Goal: Task Accomplishment & Management: Manage account settings

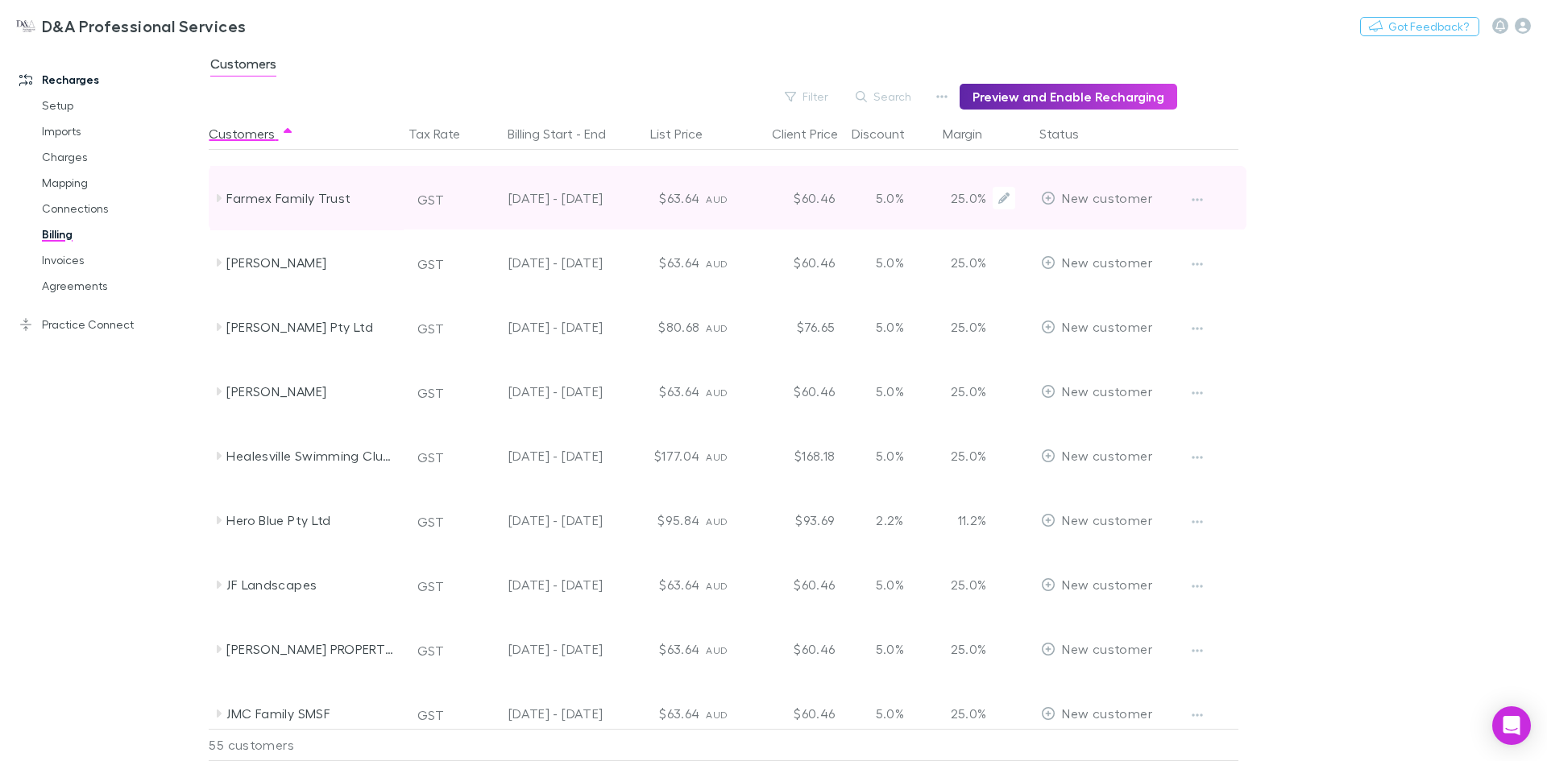
scroll to position [1047, 0]
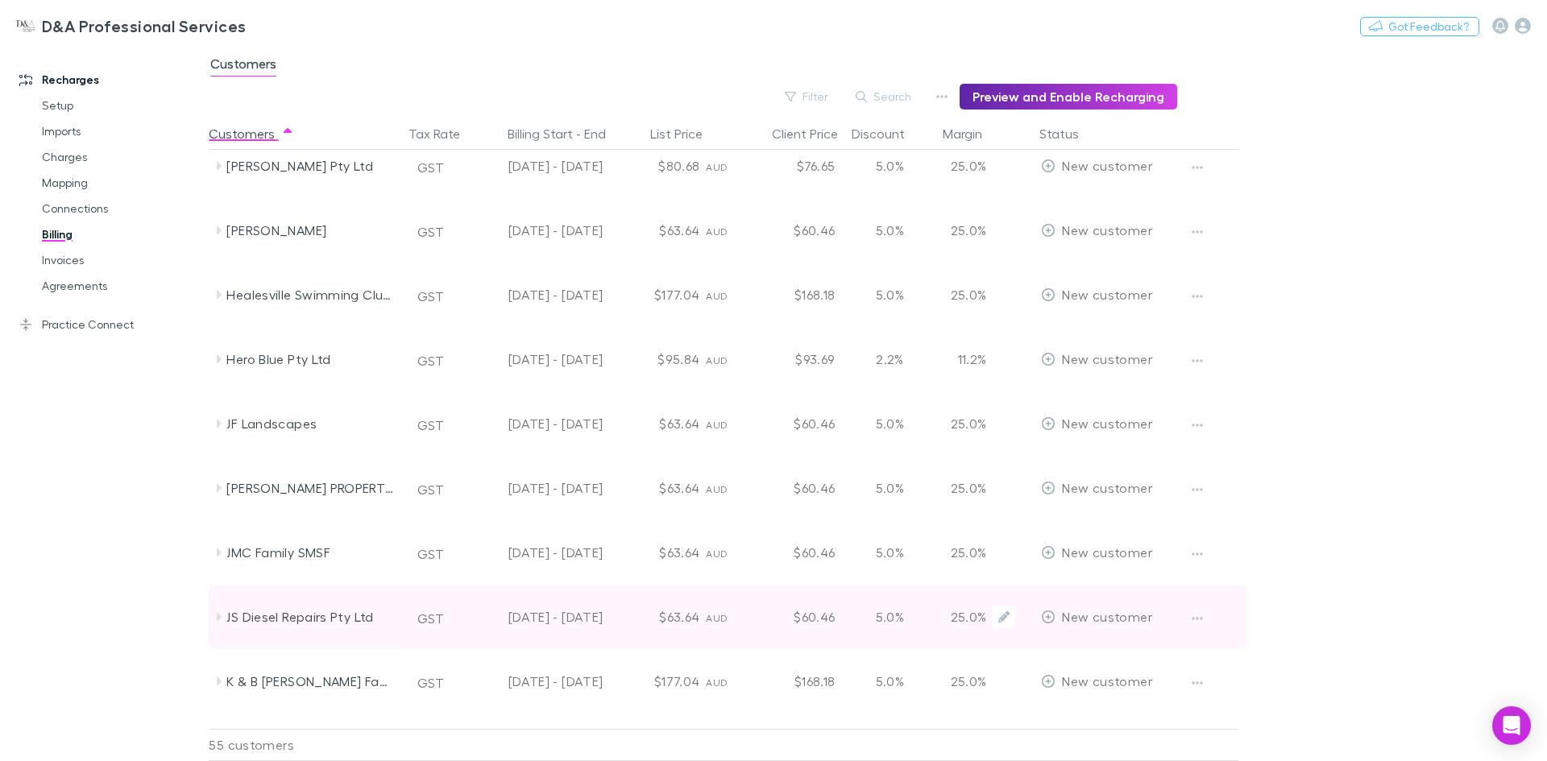
click at [309, 611] on div "JS Diesel Repairs Pty Ltd" at bounding box center [311, 617] width 171 height 64
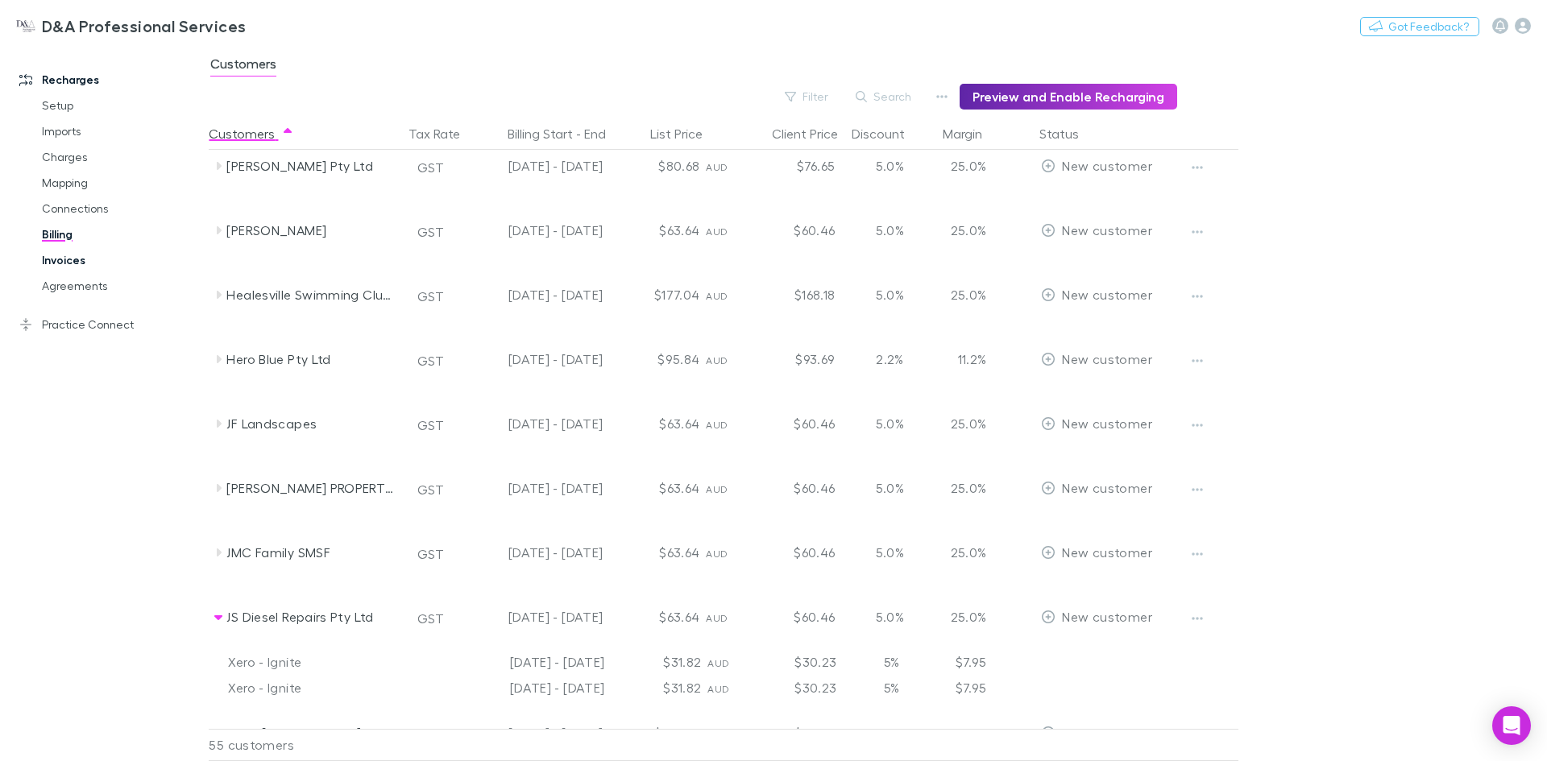
click at [81, 257] on link "Invoices" at bounding box center [122, 260] width 192 height 26
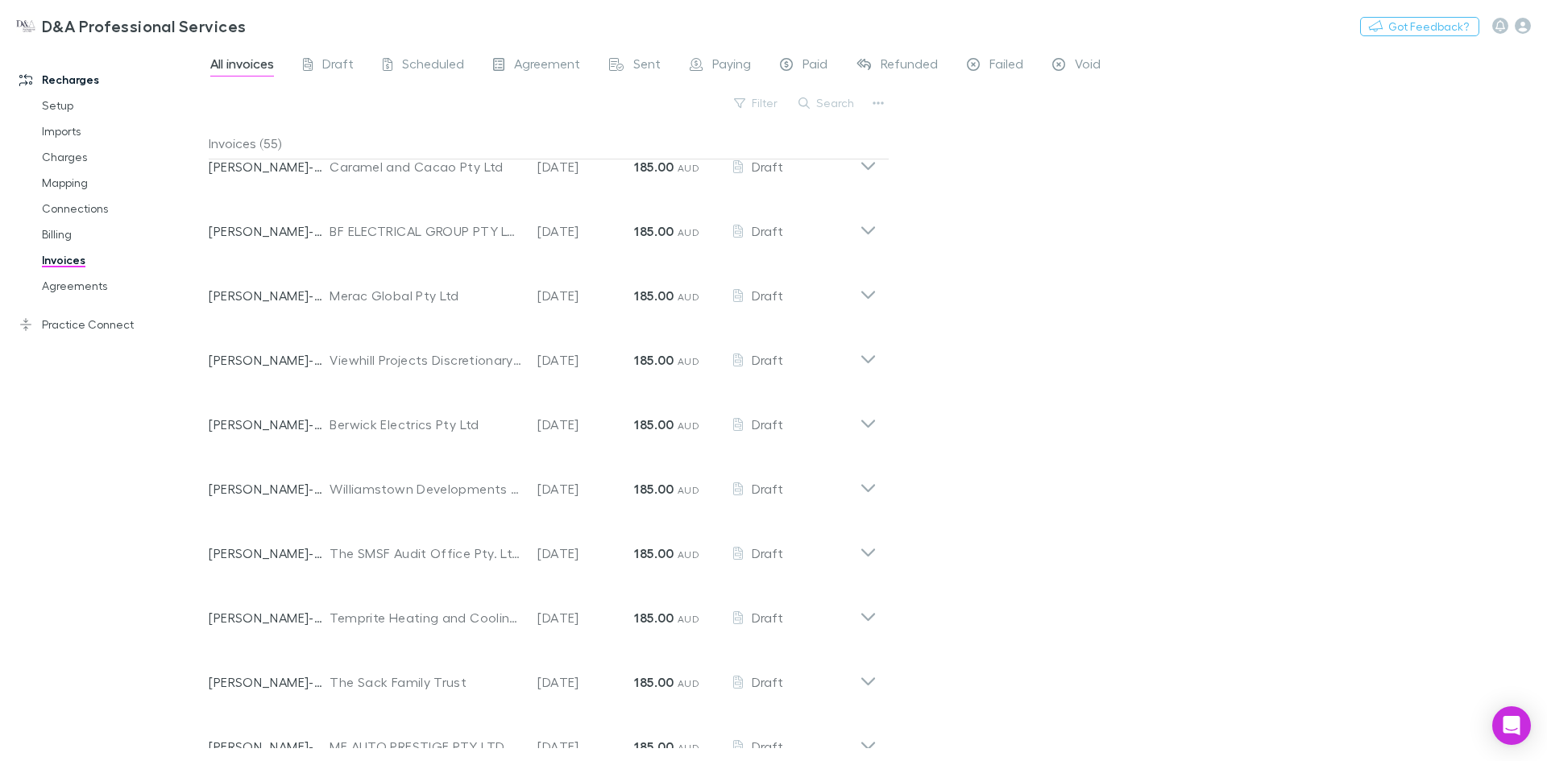
scroll to position [1951, 0]
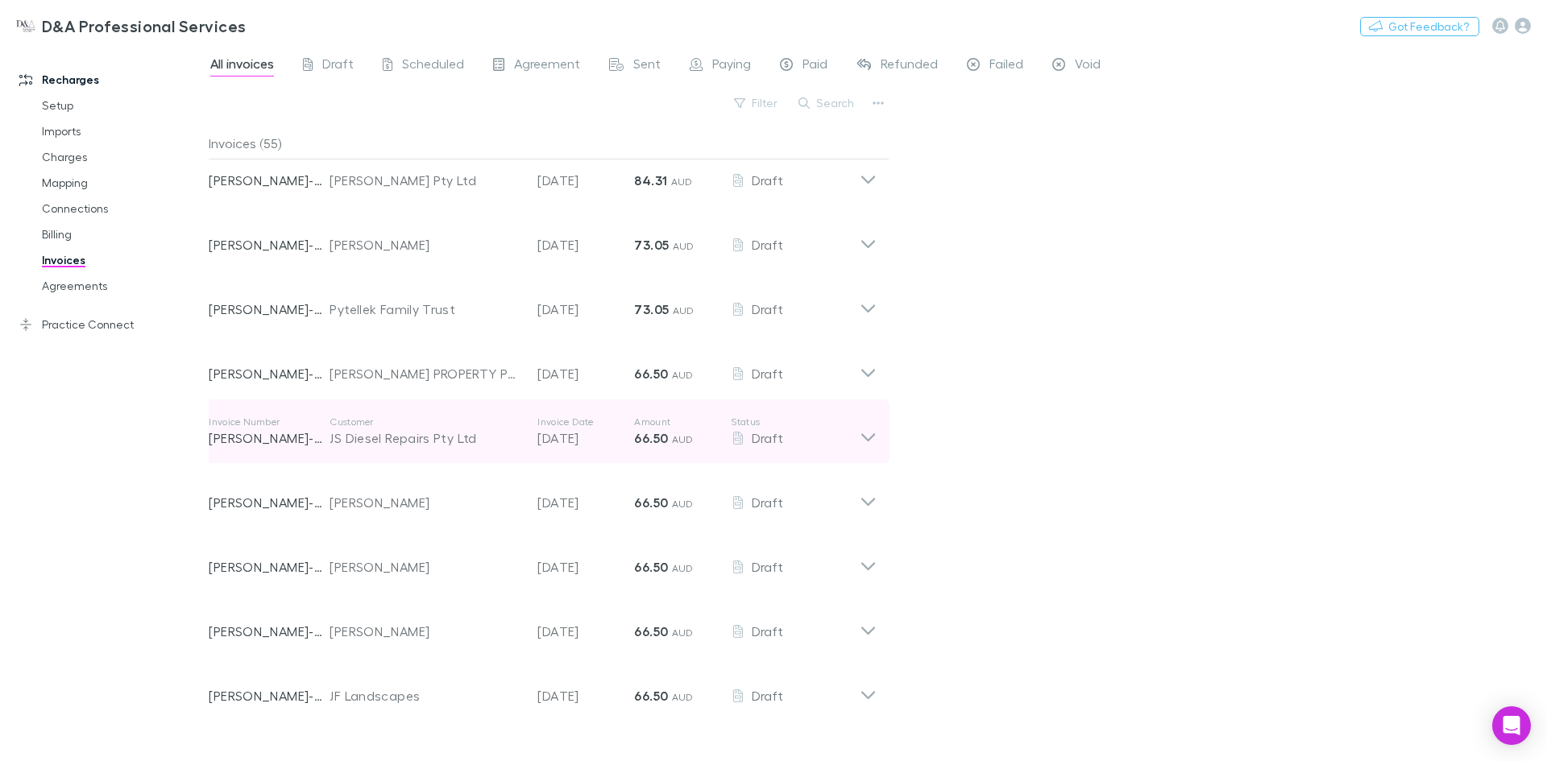
click at [865, 433] on icon at bounding box center [868, 432] width 17 height 32
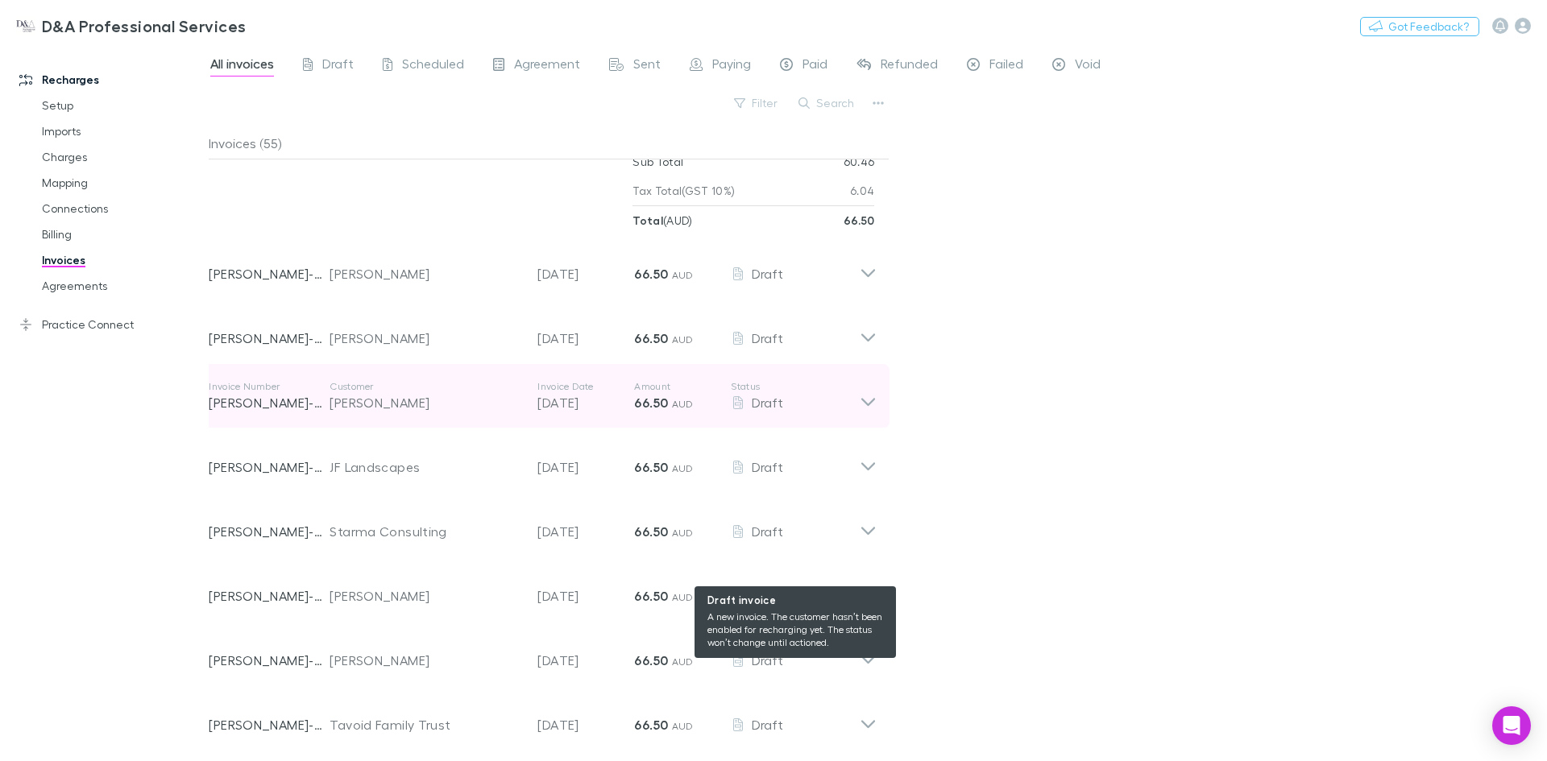
scroll to position [2014, 0]
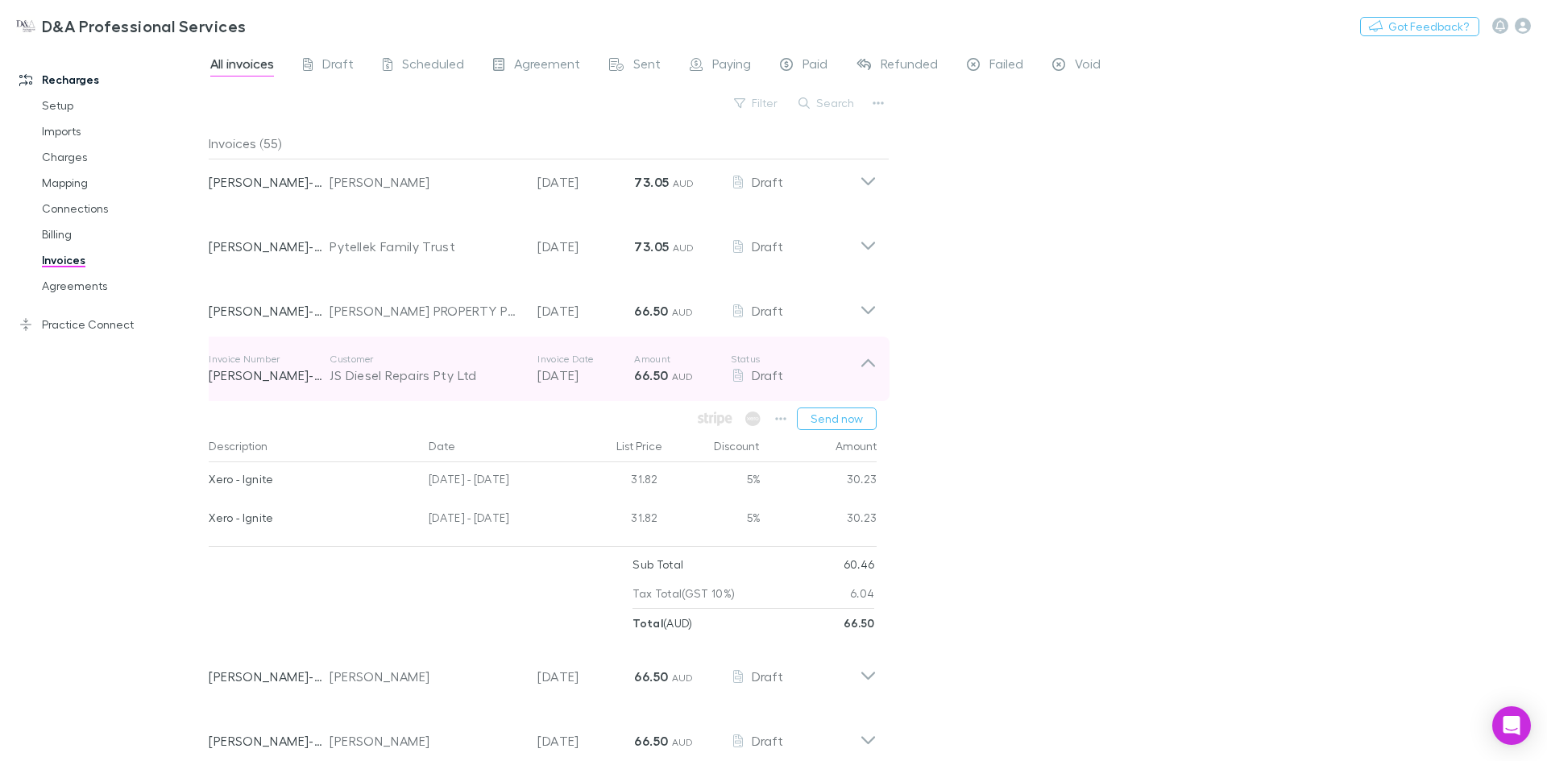
drag, startPoint x: 1139, startPoint y: 410, endPoint x: 856, endPoint y: 391, distance: 284.2
click at [1129, 408] on div "All invoices Draft Scheduled Agreement Sent Paying Paid Refunded Failed Void Fi…" at bounding box center [878, 403] width 1338 height 716
click at [871, 356] on icon at bounding box center [868, 369] width 17 height 32
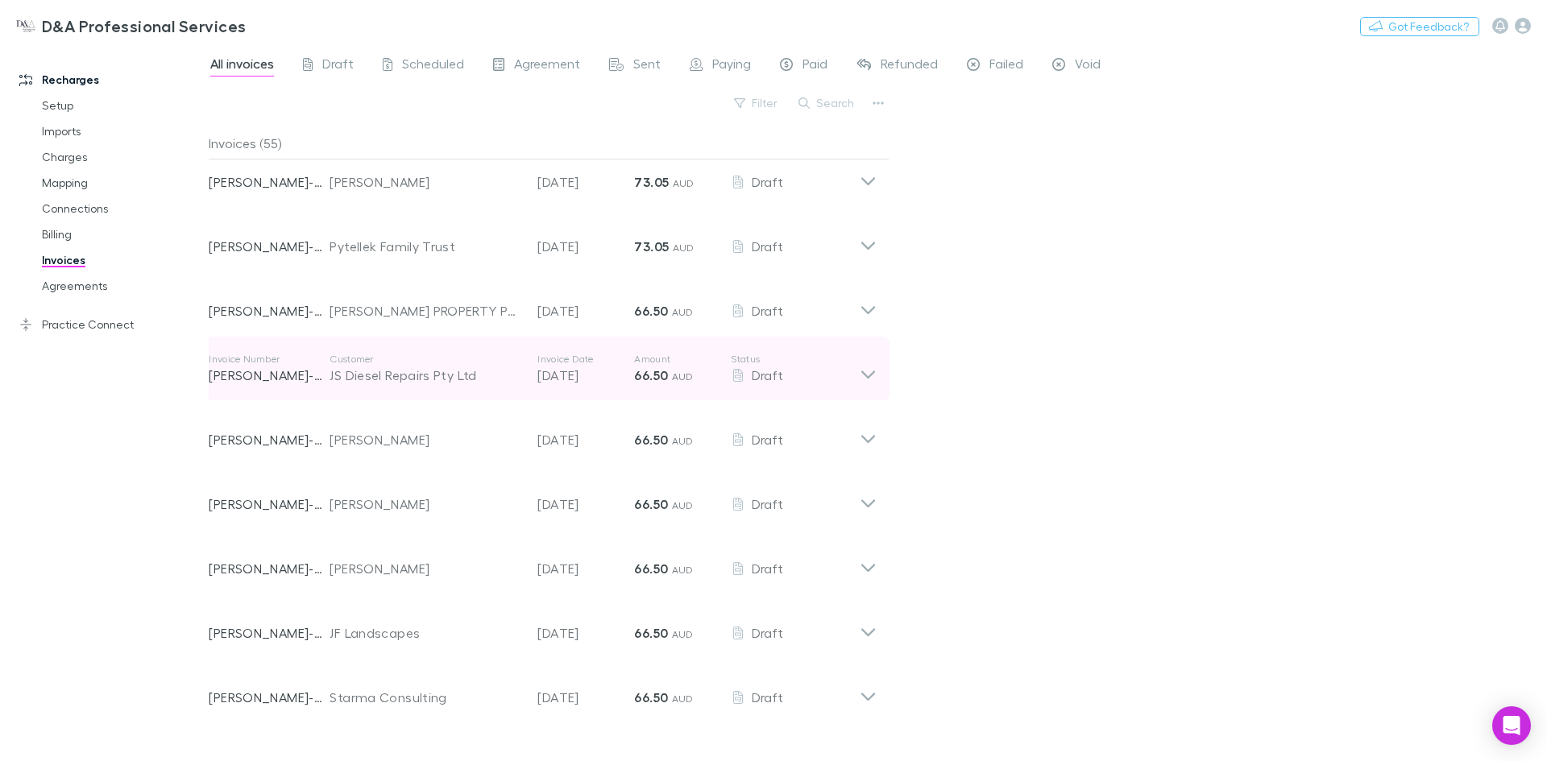
click at [242, 371] on p "[PERSON_NAME]-0017" at bounding box center [269, 375] width 121 height 19
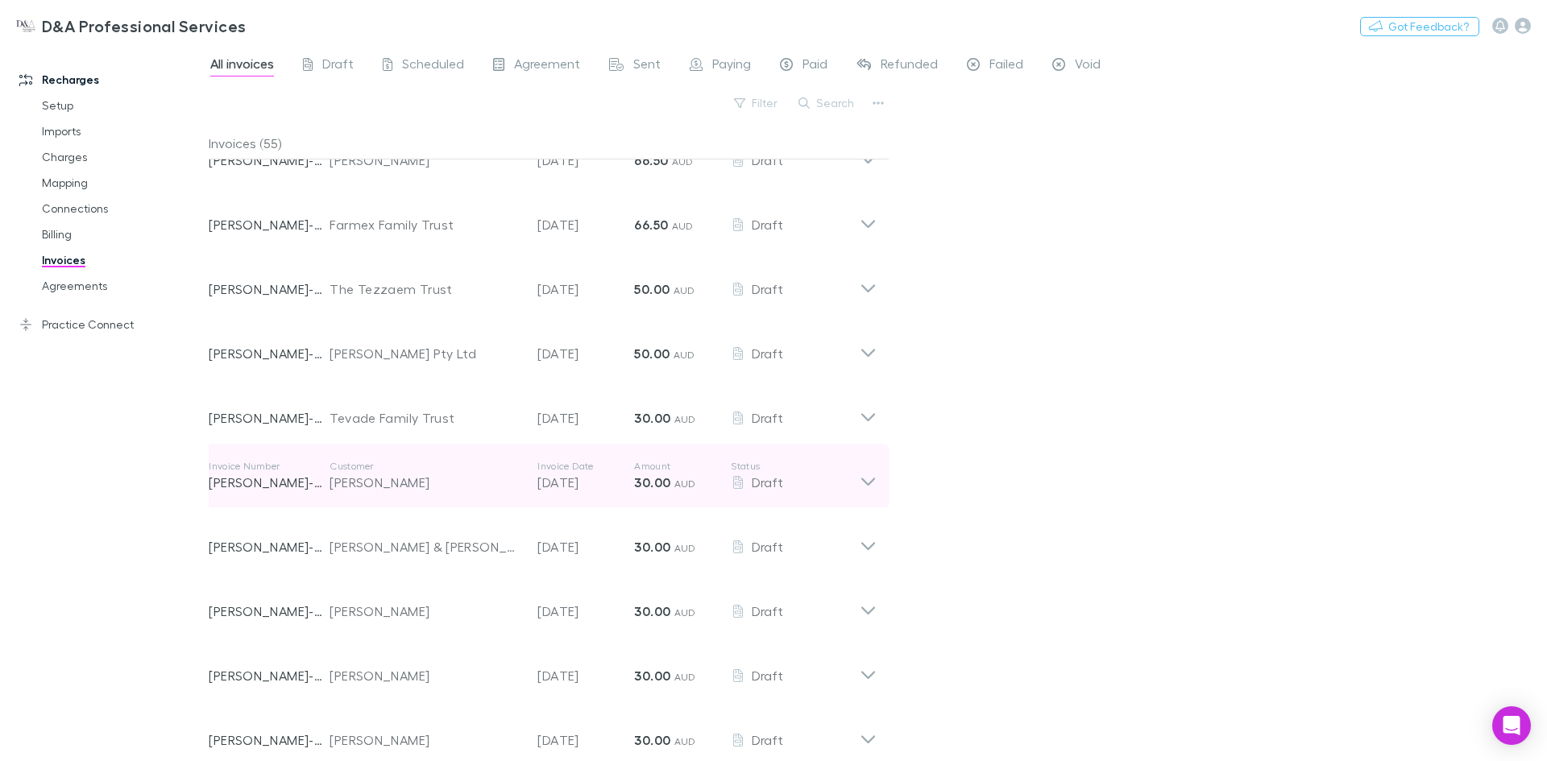
scroll to position [3193, 0]
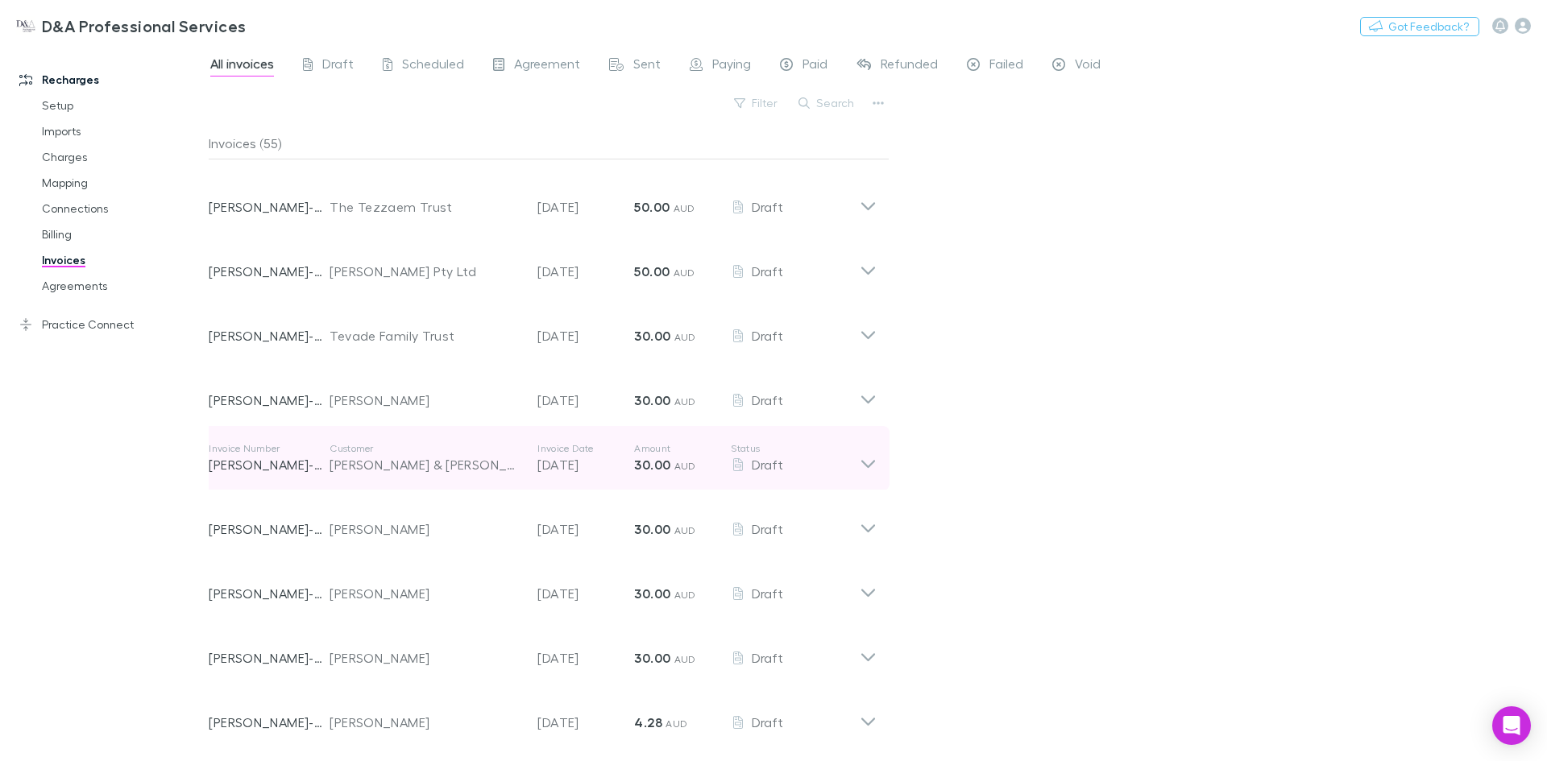
click at [869, 465] on icon at bounding box center [868, 458] width 17 height 32
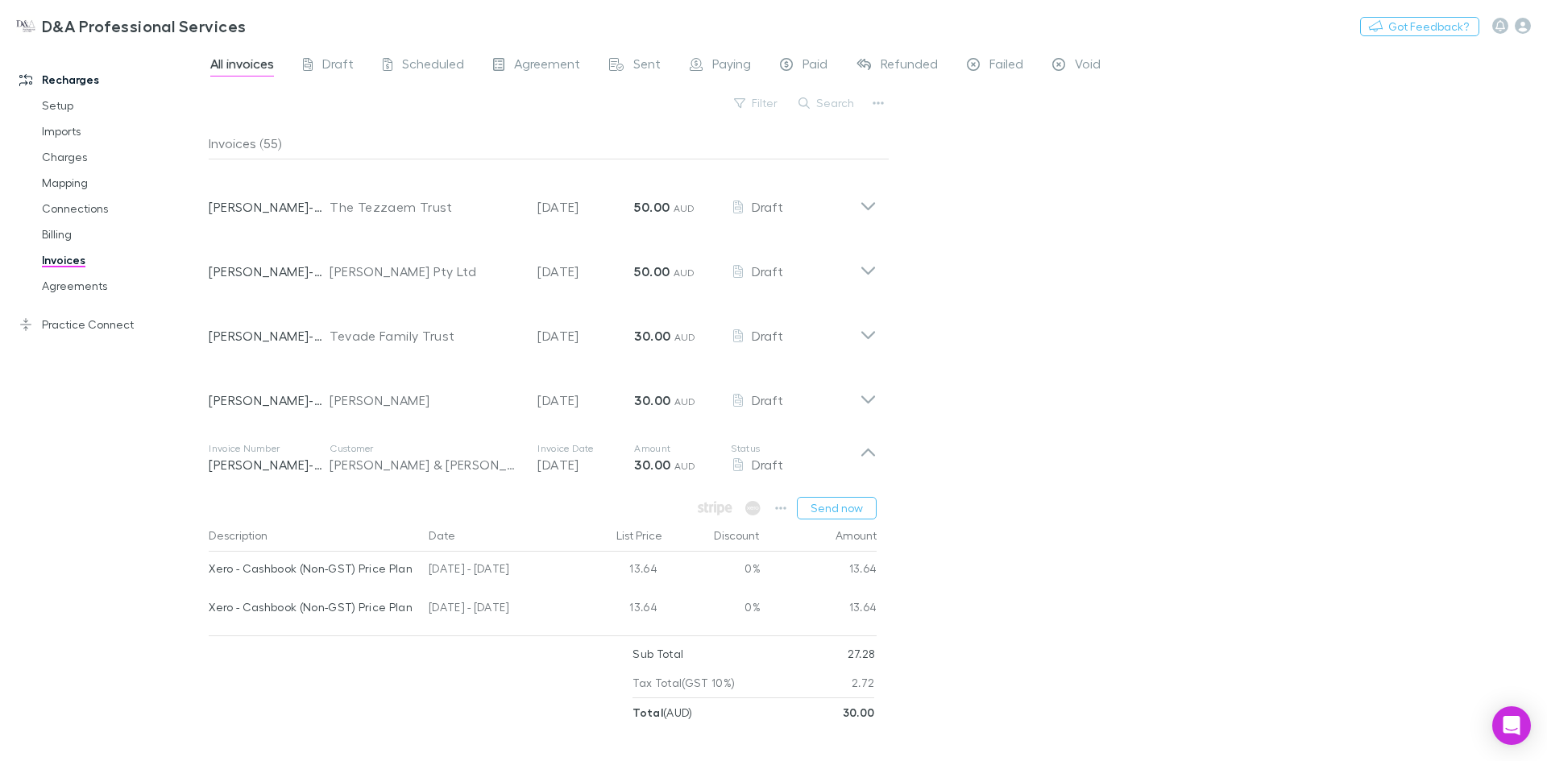
click at [1020, 408] on div "All invoices Draft Scheduled Agreement Sent Paying Paid Refunded Failed Void Fi…" at bounding box center [878, 403] width 1338 height 716
click at [1107, 403] on div "All invoices Draft Scheduled Agreement Sent Paying Paid Refunded Failed Void Fi…" at bounding box center [878, 403] width 1338 height 716
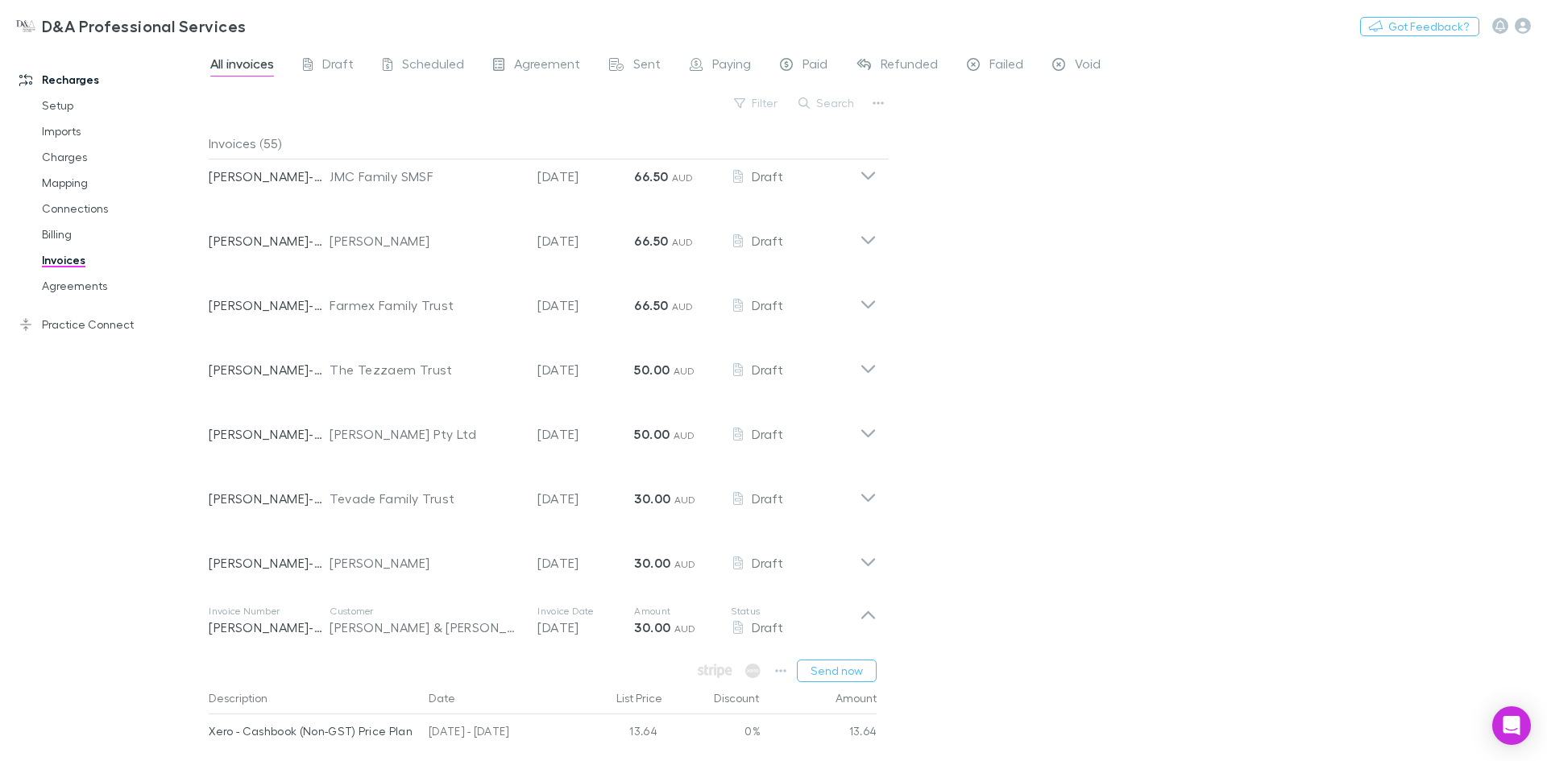
scroll to position [3031, 0]
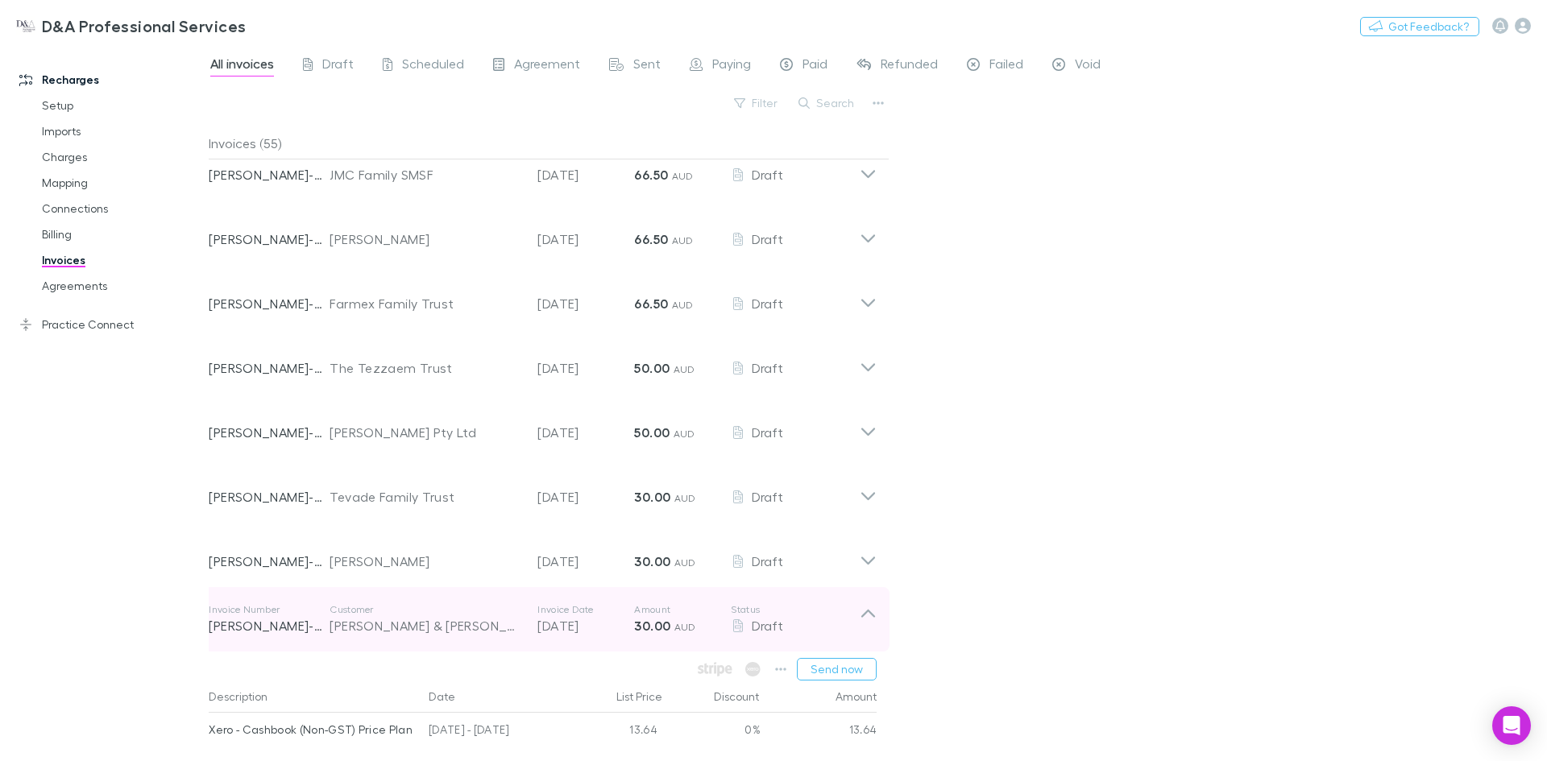
click at [868, 604] on icon at bounding box center [868, 619] width 17 height 32
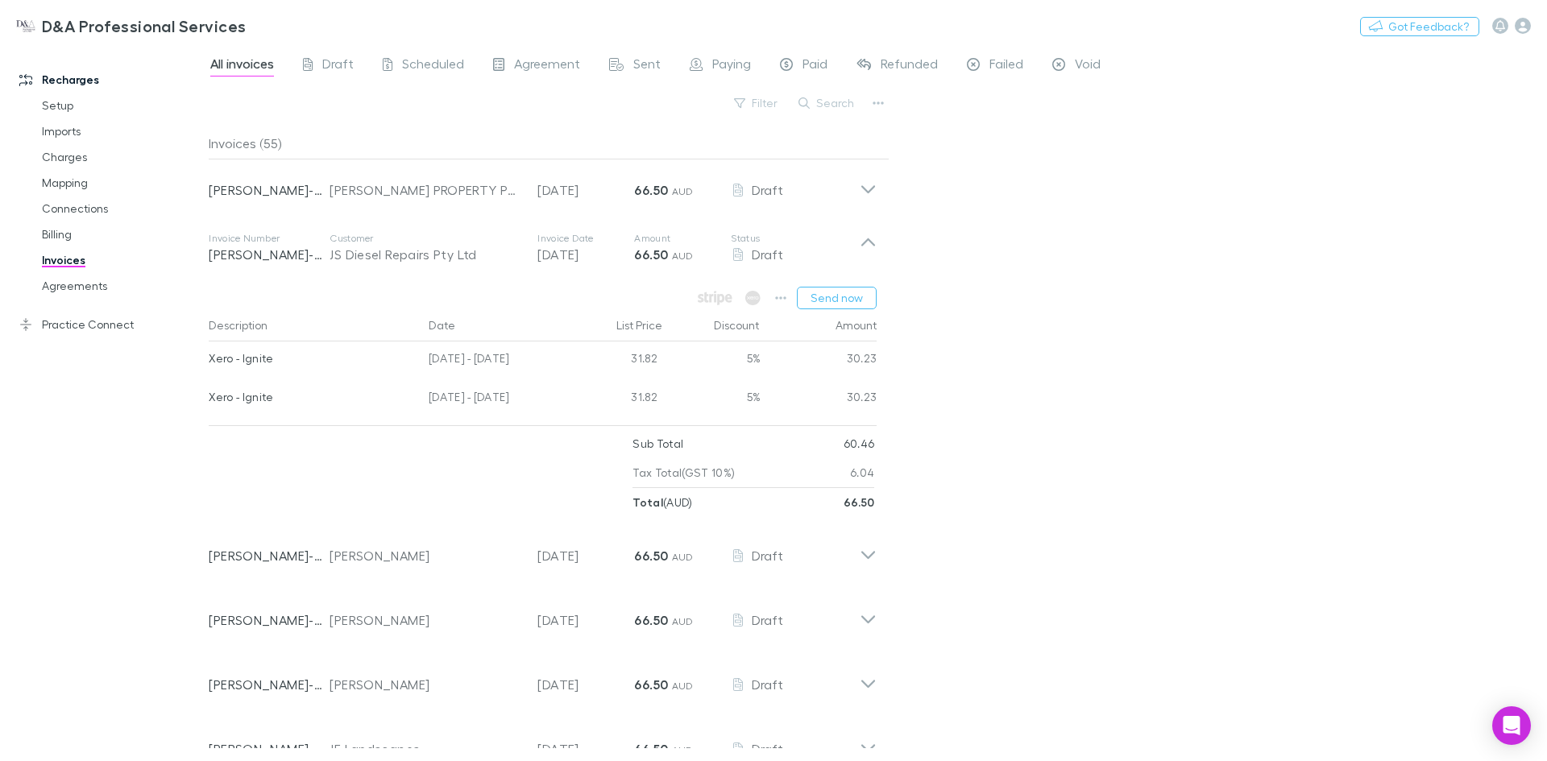
scroll to position [2065, 0]
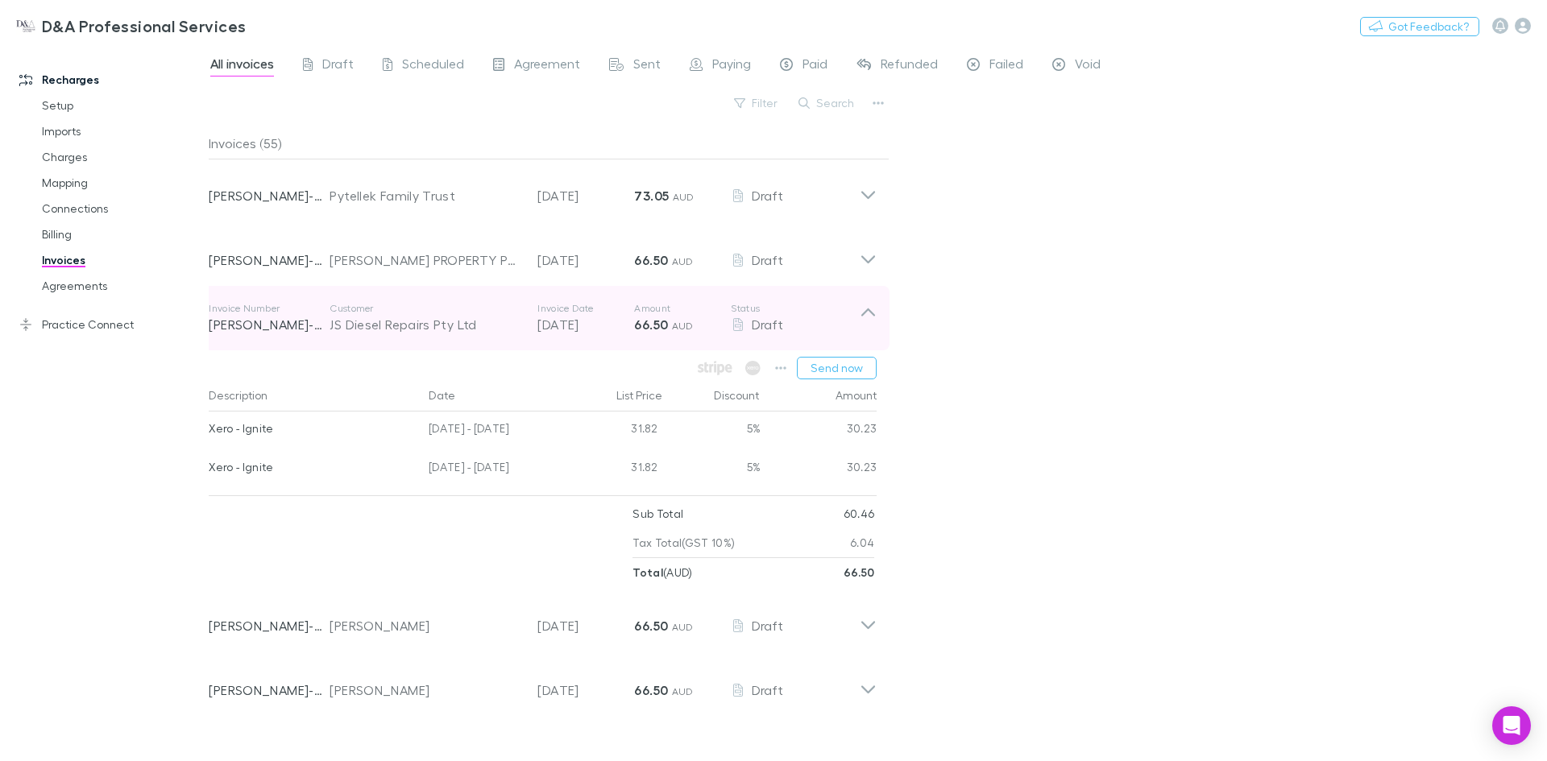
click at [871, 315] on icon at bounding box center [868, 318] width 17 height 32
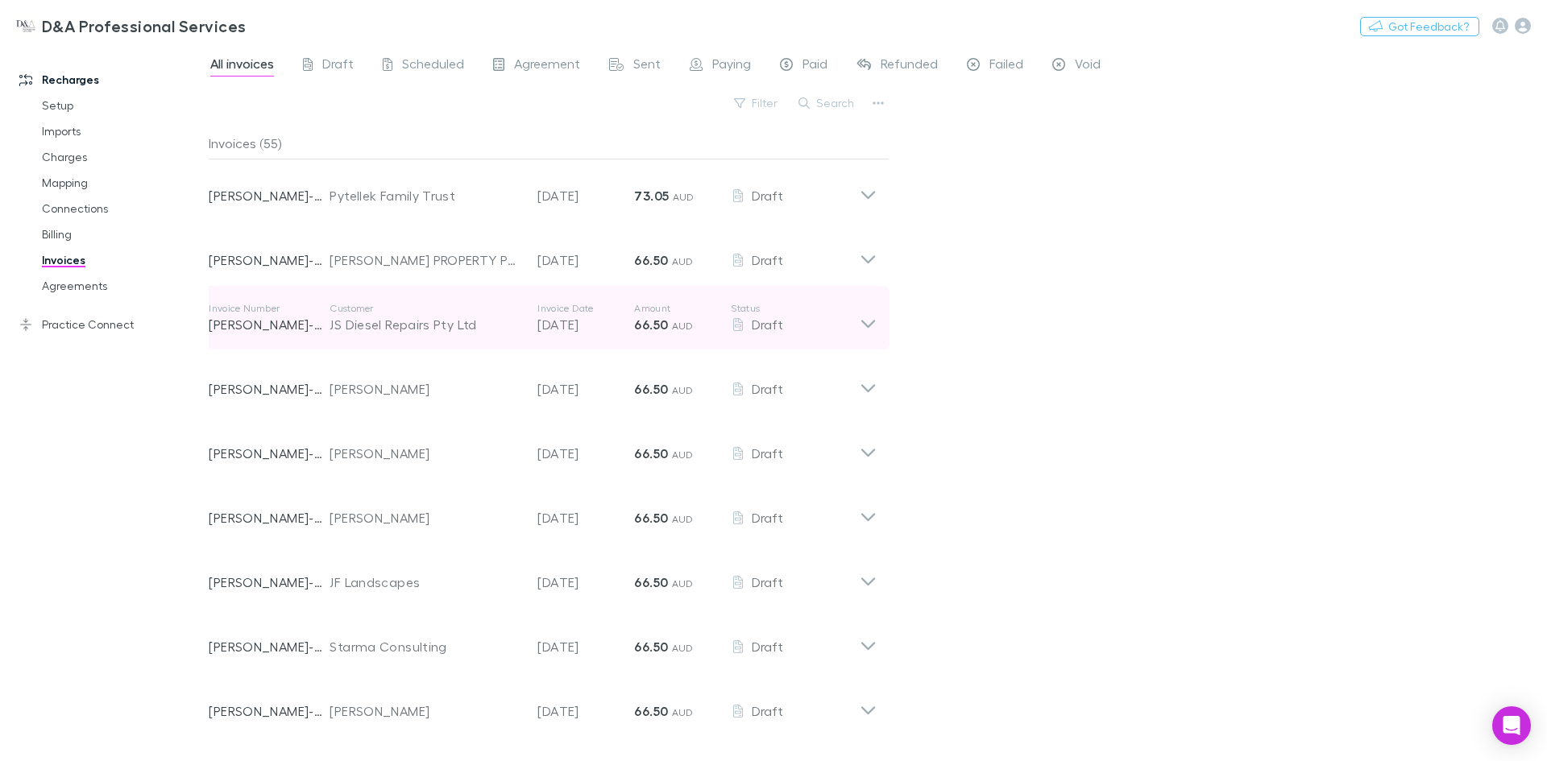
click at [871, 315] on icon at bounding box center [868, 318] width 17 height 32
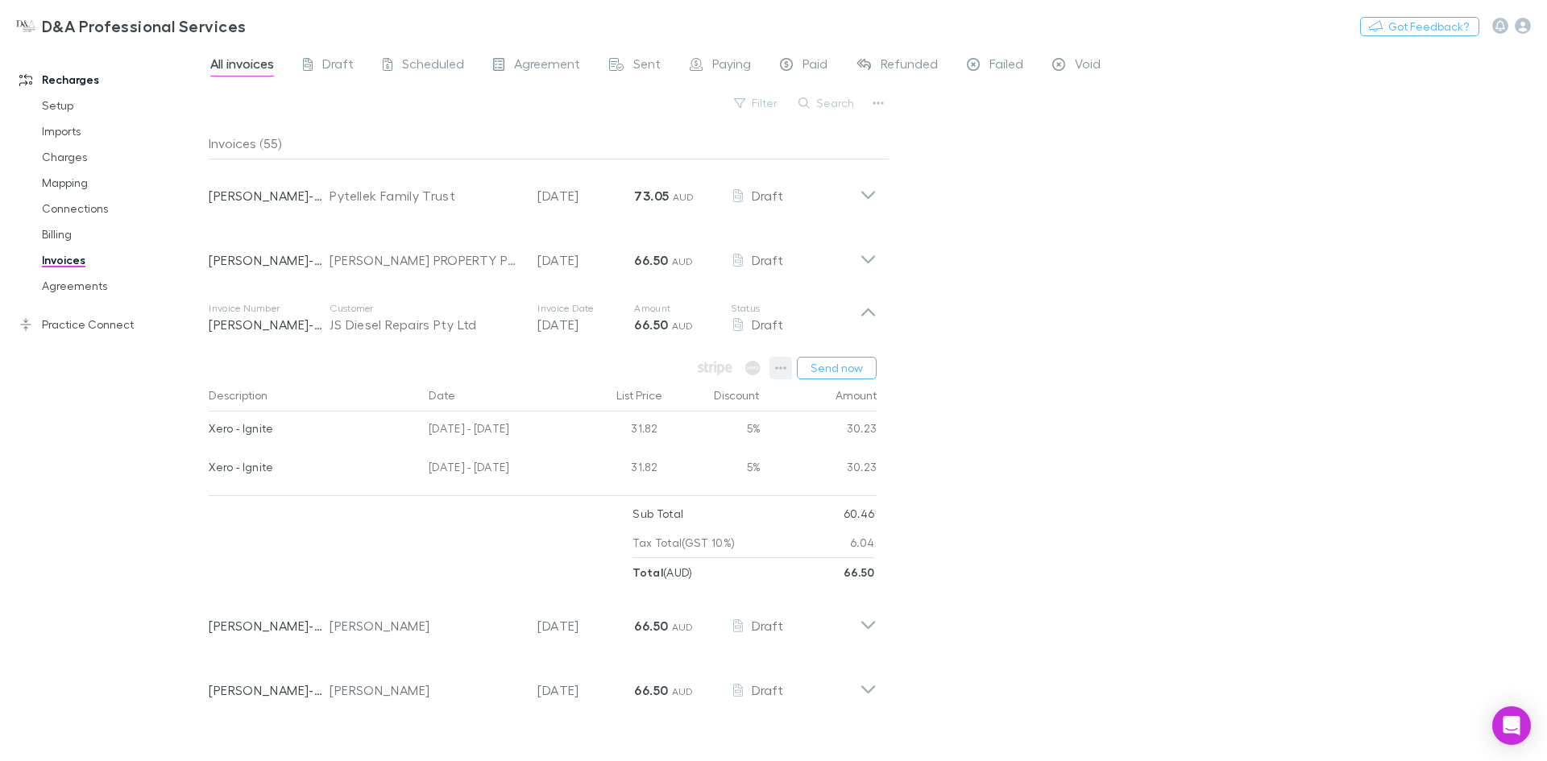
click at [777, 373] on icon "button" at bounding box center [780, 368] width 11 height 13
click at [227, 320] on div at bounding box center [773, 380] width 1547 height 761
click at [304, 70] on icon at bounding box center [308, 64] width 10 height 13
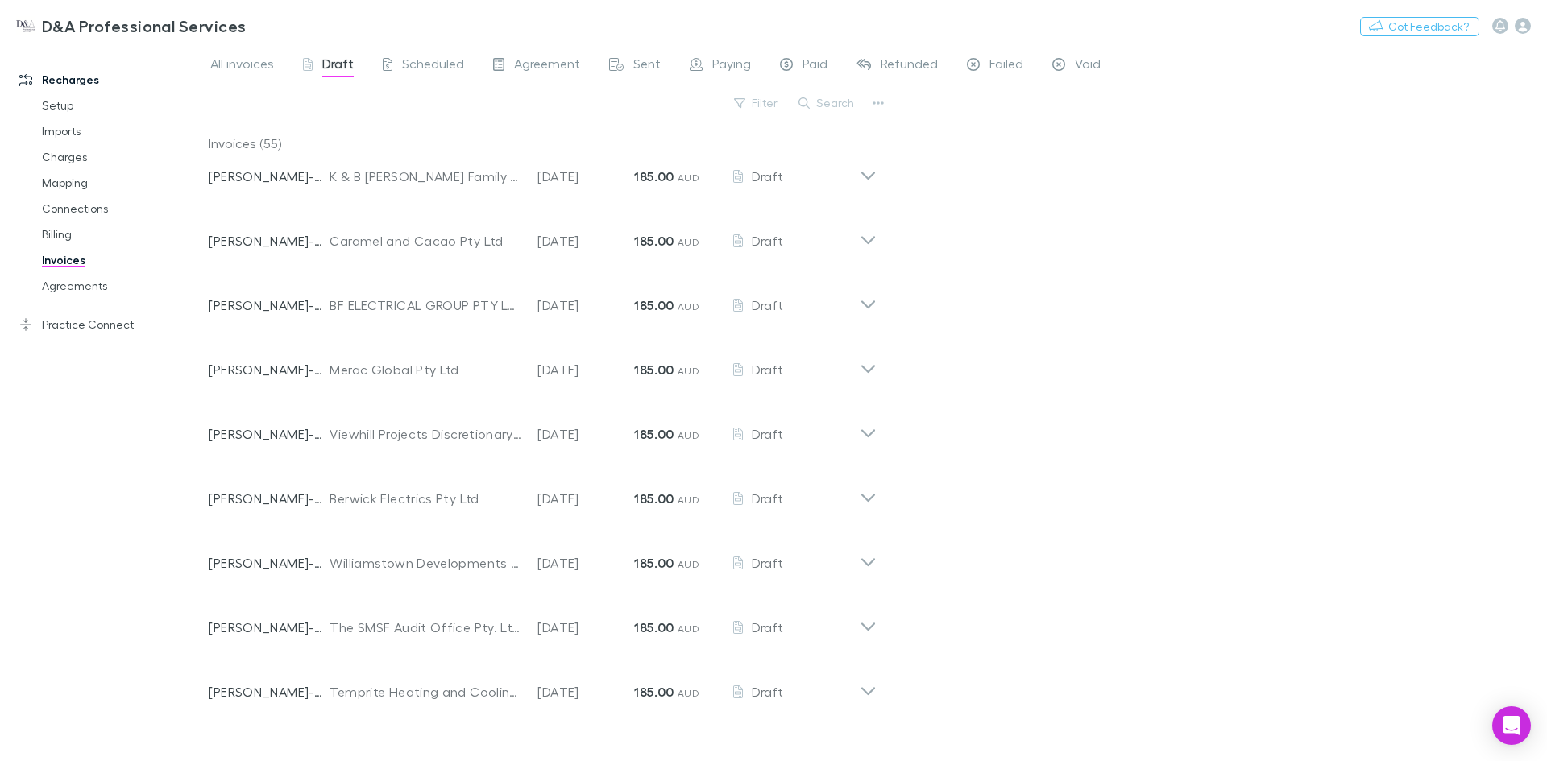
scroll to position [483, 0]
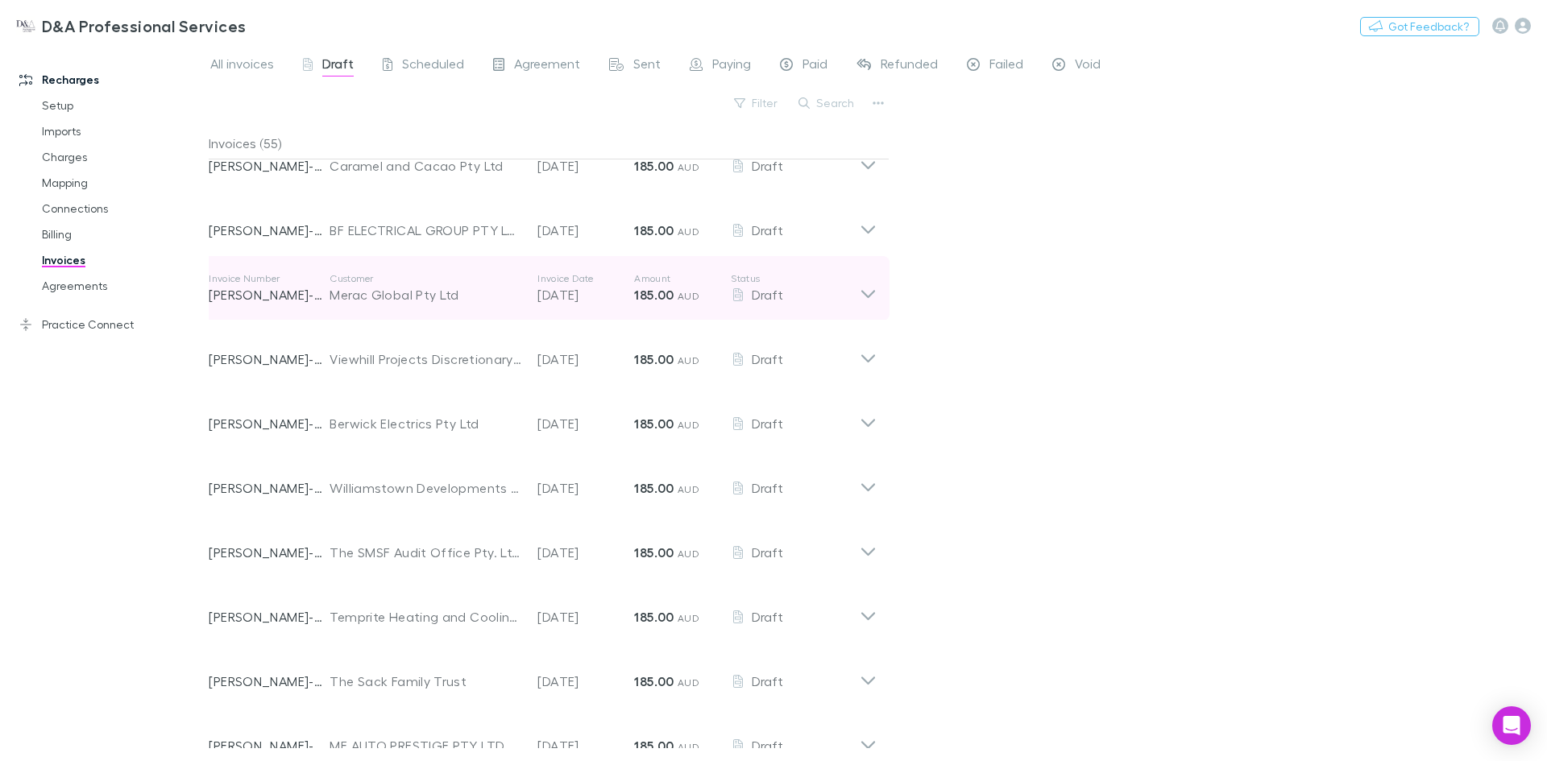
click at [877, 295] on div "Invoice Number [PERSON_NAME]-0013 Customer Merac Global Pty Ltd Invoice Date [D…" at bounding box center [543, 288] width 694 height 64
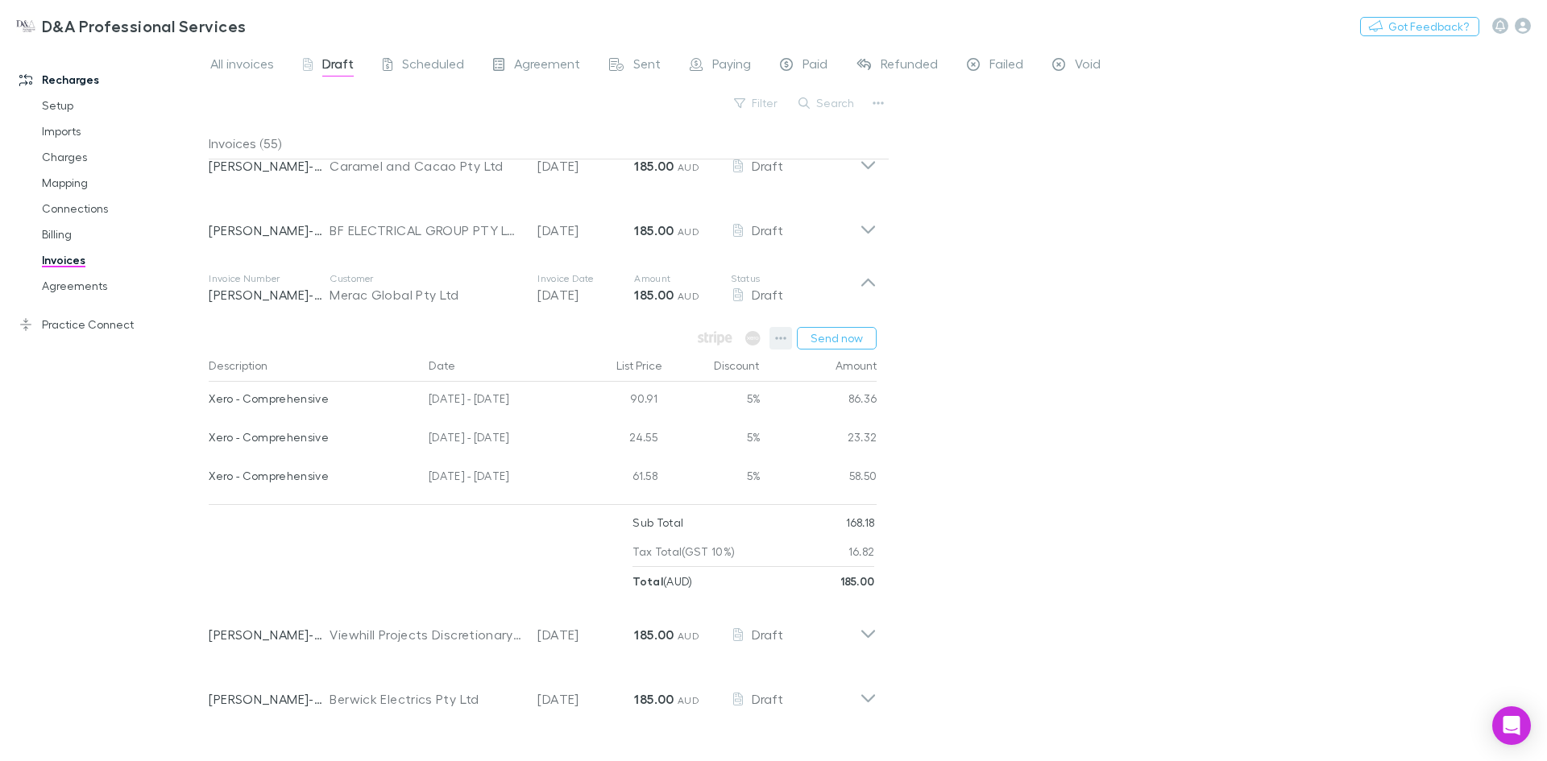
click at [785, 340] on icon "button" at bounding box center [780, 338] width 11 height 13
click at [1134, 95] on div at bounding box center [773, 380] width 1547 height 761
click at [208, 73] on div "Recharges Setup Imports Charges Mapping Connections Billing Invoices Agreements…" at bounding box center [110, 399] width 221 height 697
click at [216, 68] on span "All invoices" at bounding box center [242, 66] width 64 height 21
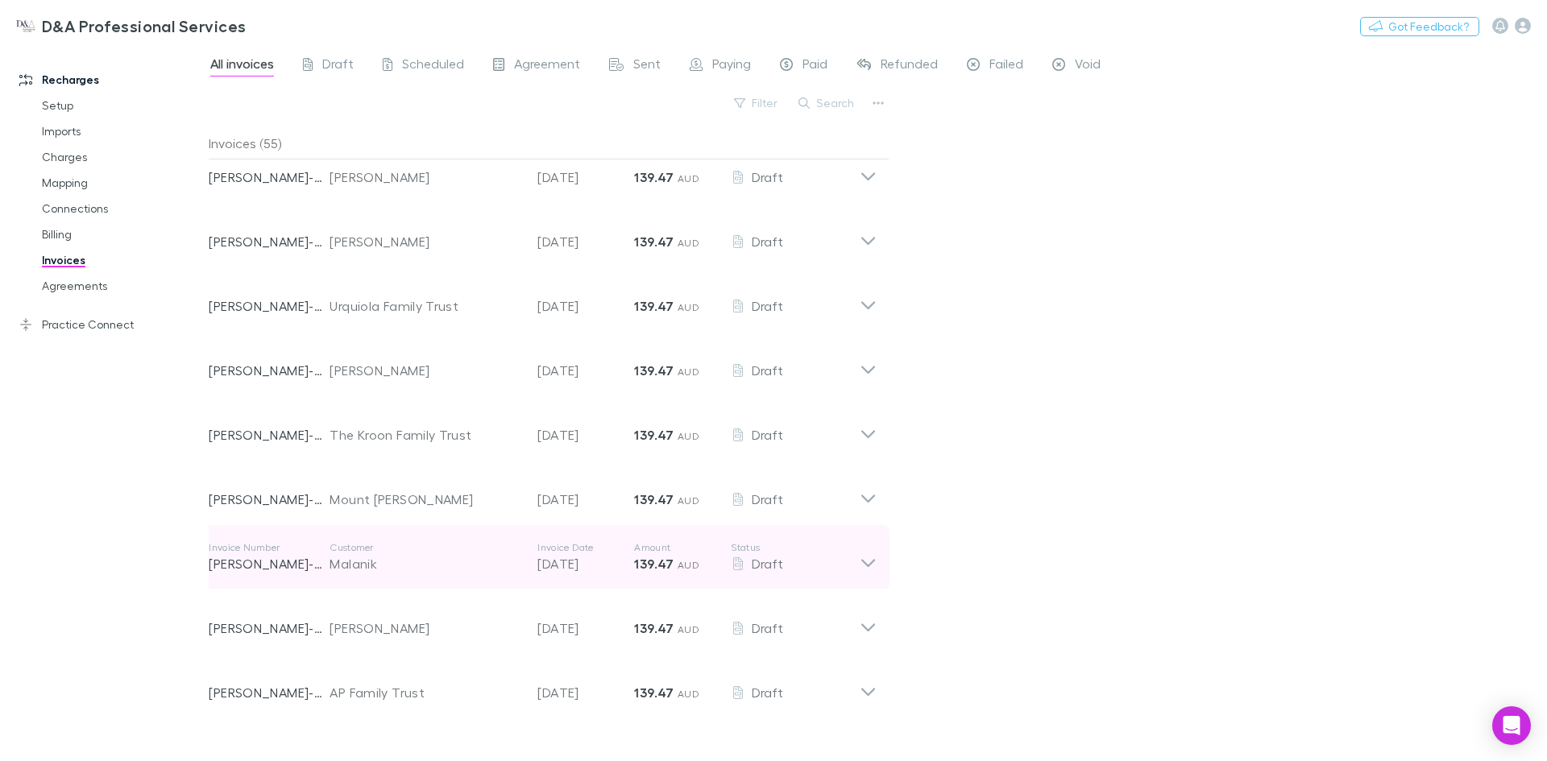
scroll to position [1369, 0]
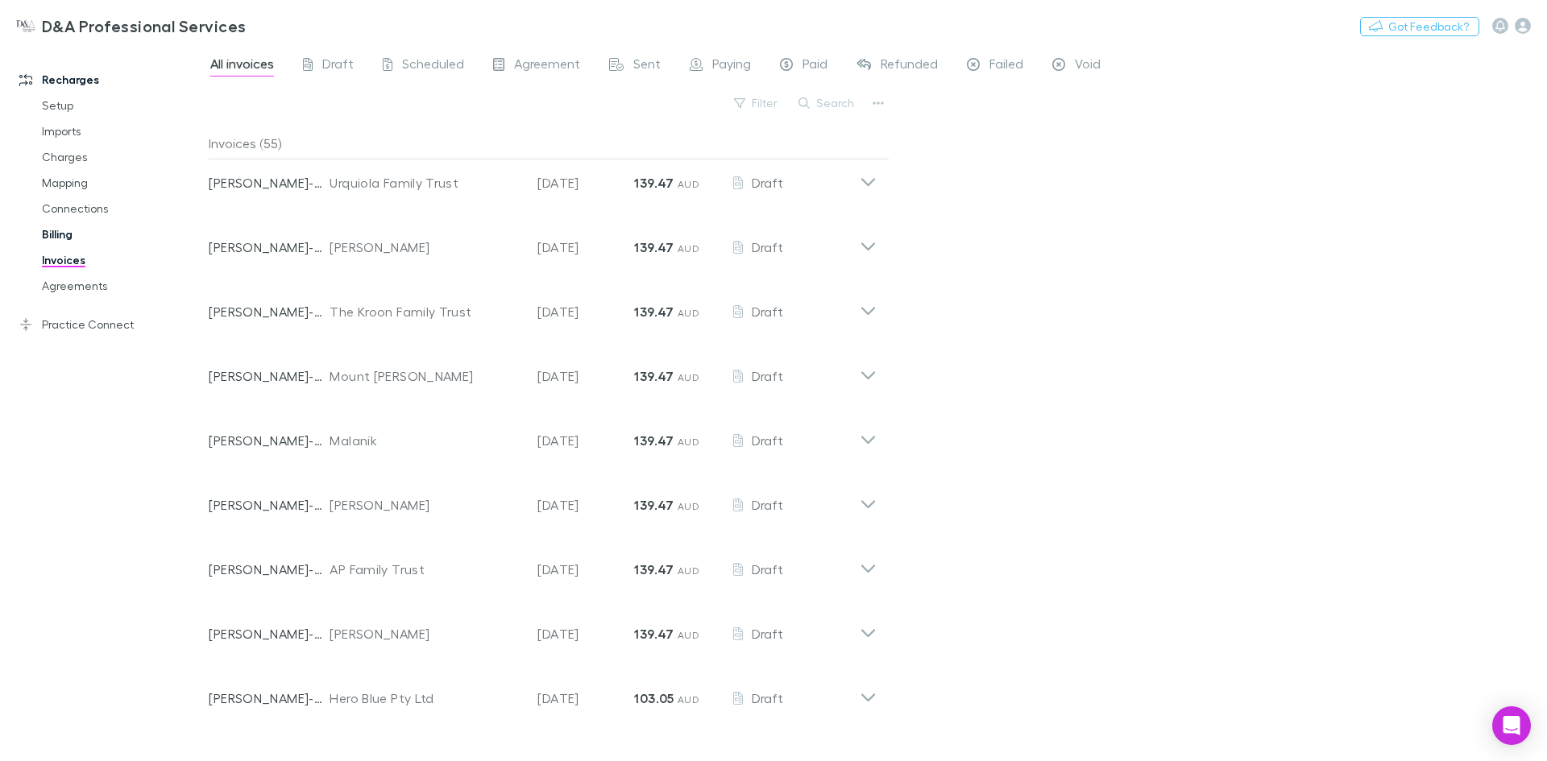
click at [64, 238] on link "Billing" at bounding box center [122, 235] width 192 height 26
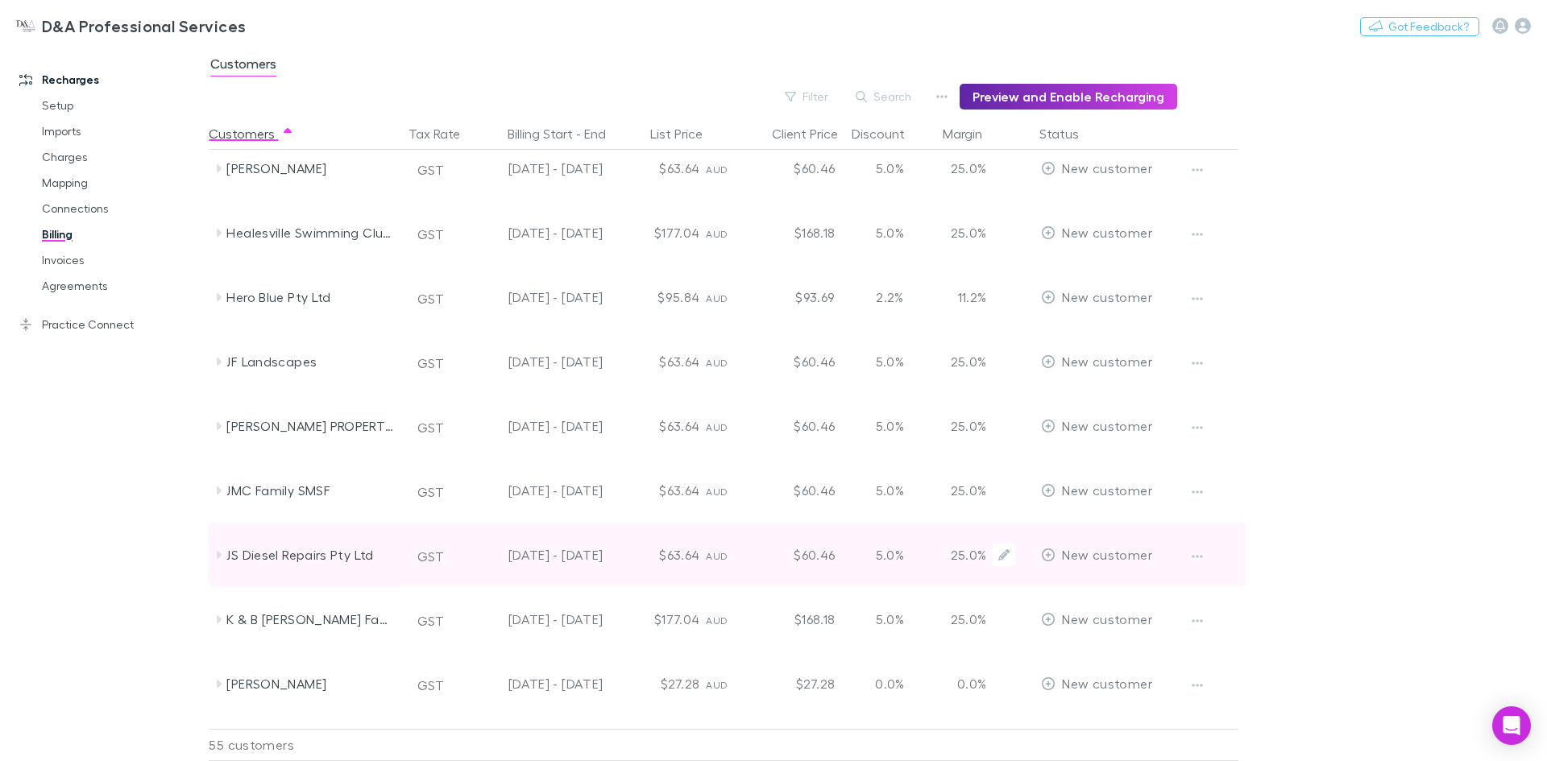
scroll to position [1128, 0]
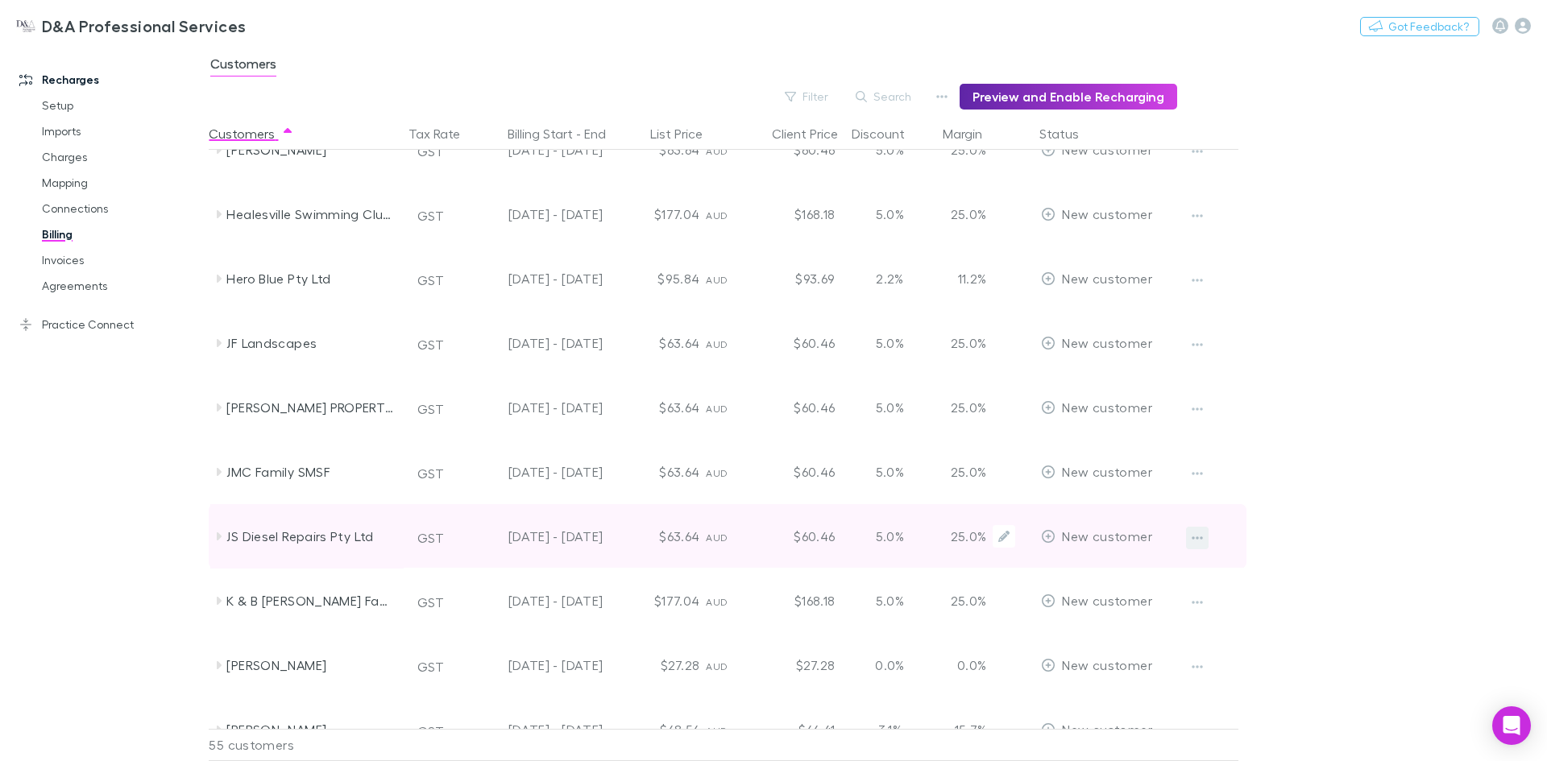
click at [1197, 541] on icon "button" at bounding box center [1196, 538] width 11 height 13
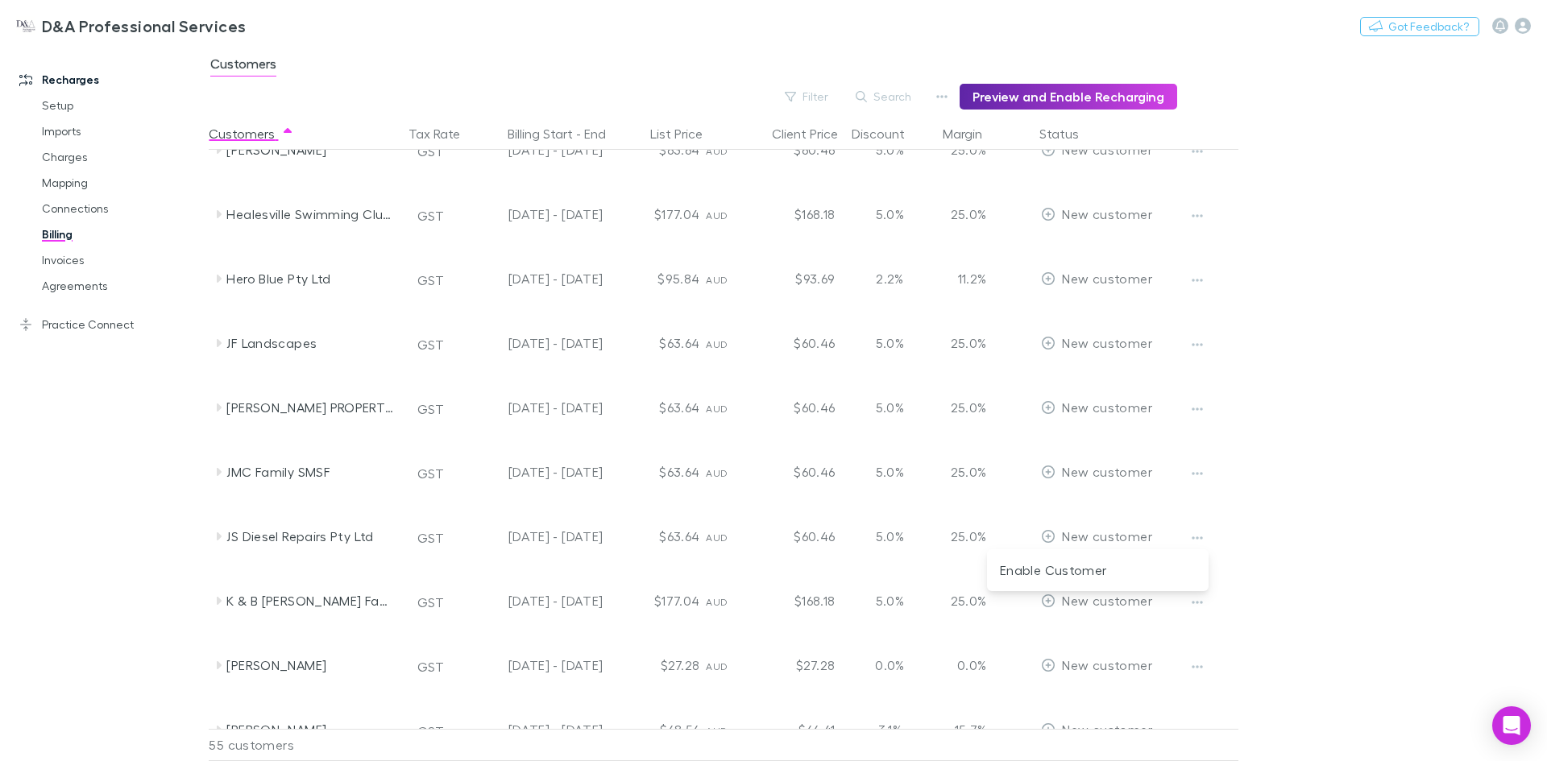
click at [1307, 509] on div at bounding box center [773, 380] width 1547 height 761
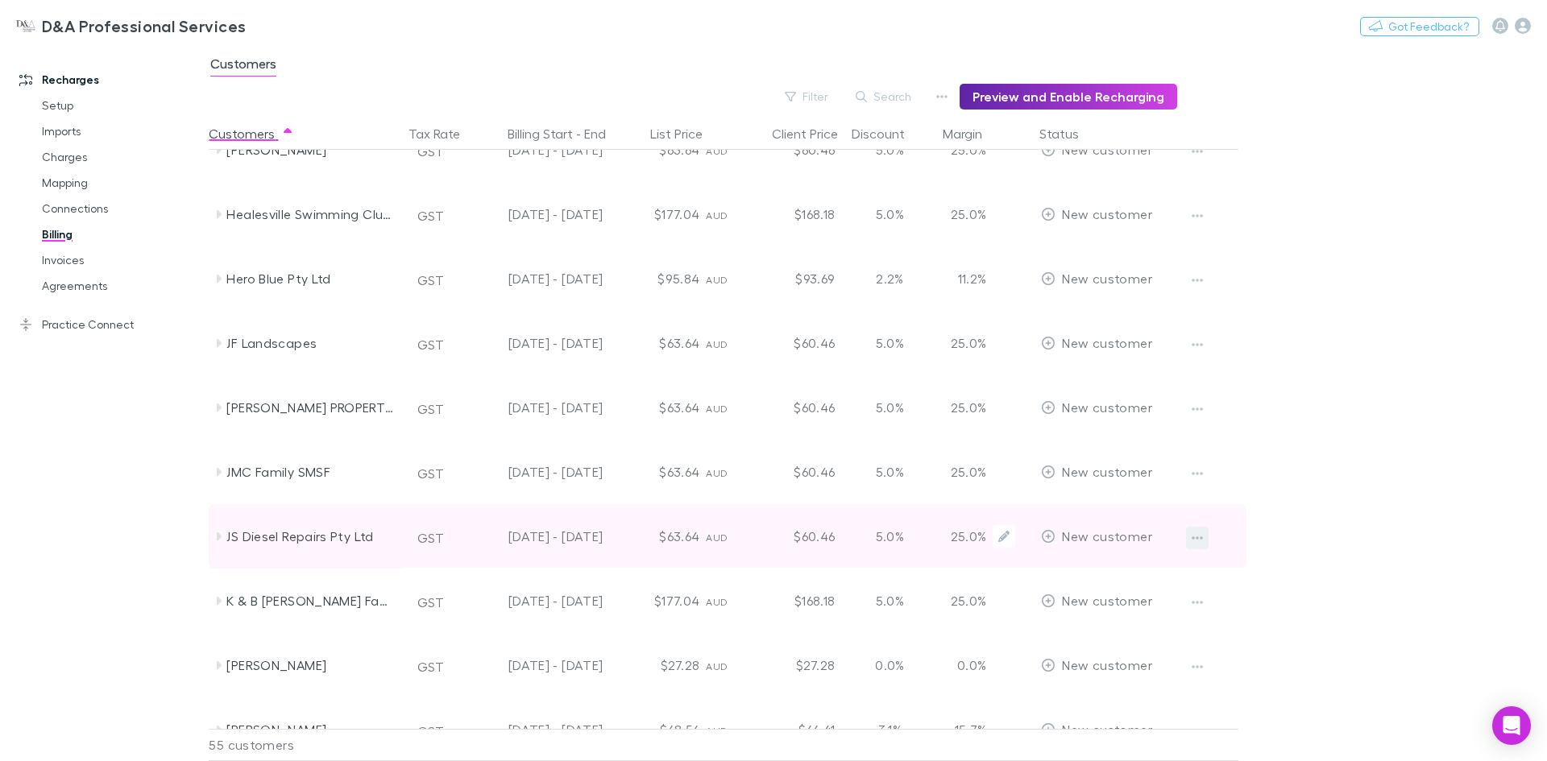
click at [1201, 542] on icon "button" at bounding box center [1196, 538] width 11 height 13
click at [1201, 542] on div at bounding box center [773, 380] width 1547 height 761
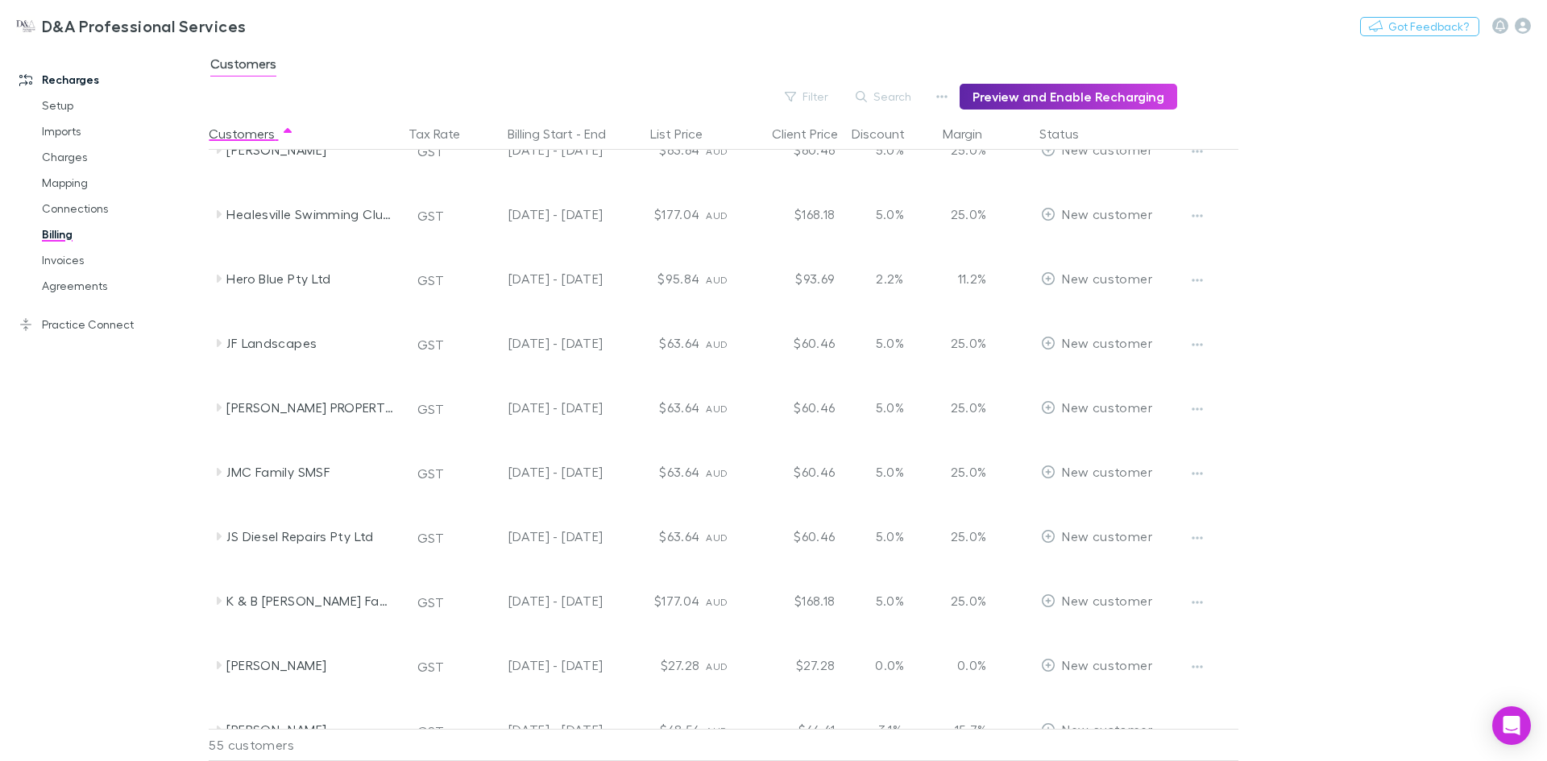
drag, startPoint x: 60, startPoint y: 259, endPoint x: 64, endPoint y: 241, distance: 18.0
click at [60, 259] on link "Invoices" at bounding box center [122, 260] width 192 height 26
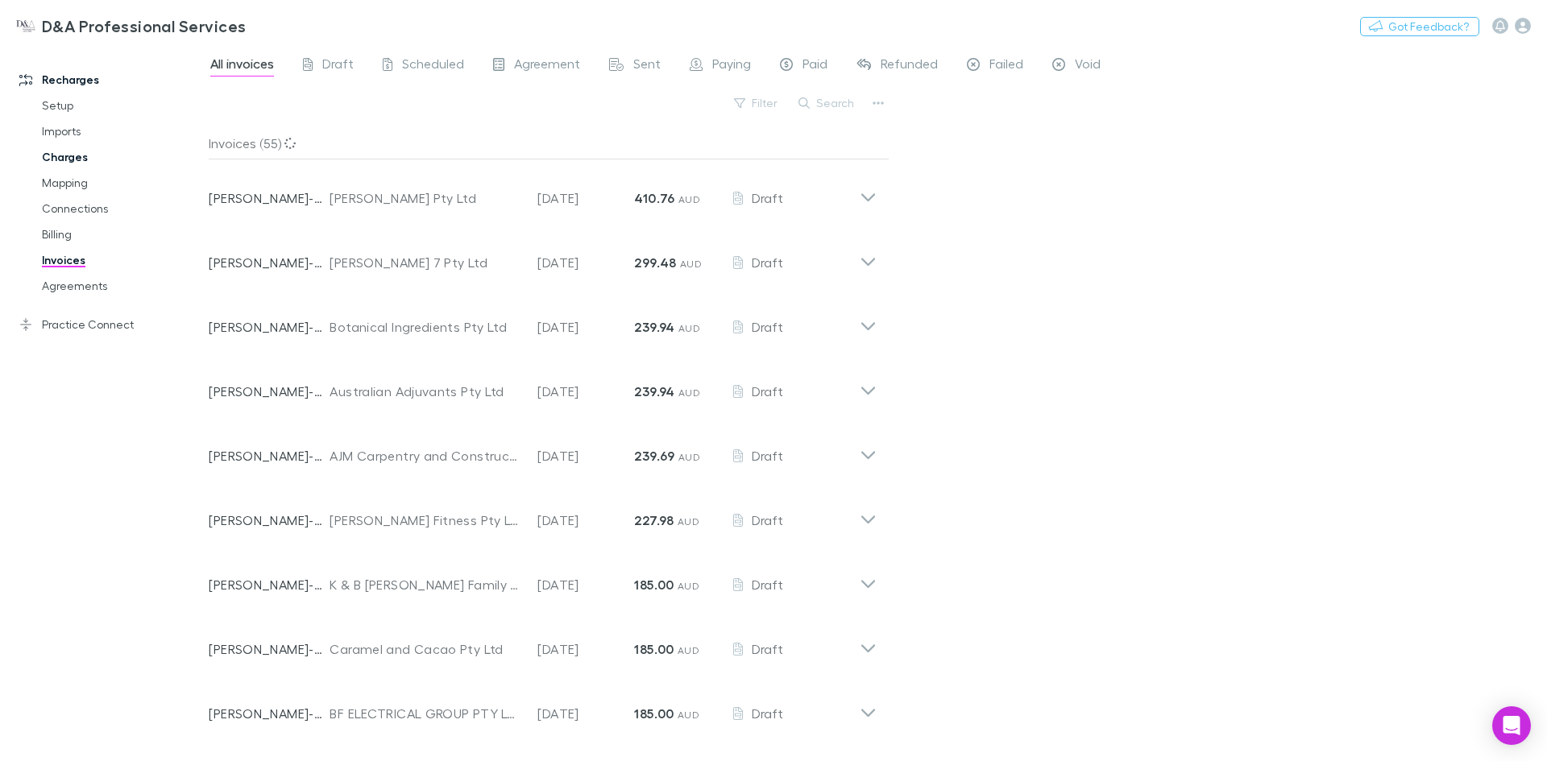
click at [64, 155] on link "Charges" at bounding box center [122, 157] width 192 height 26
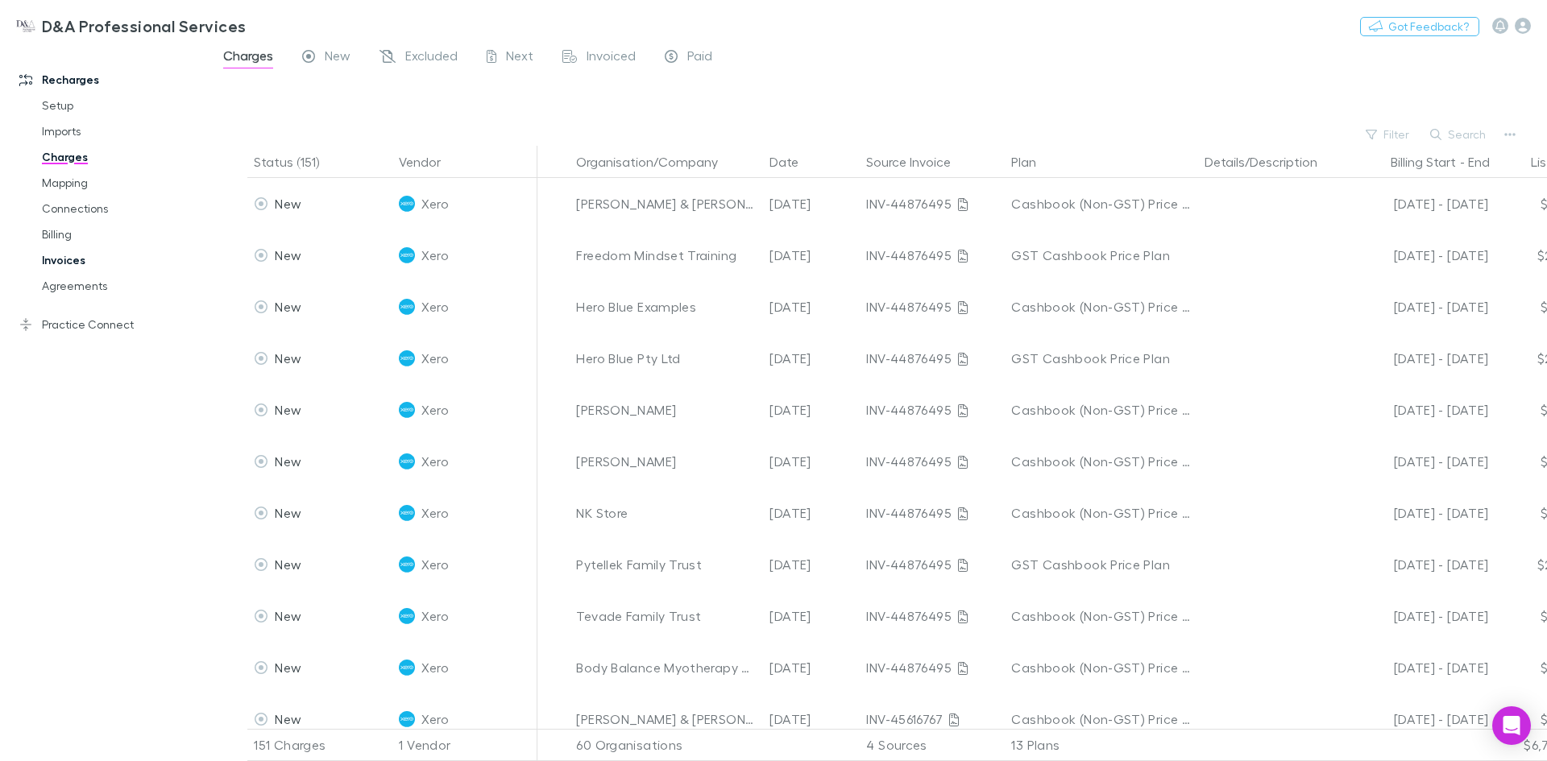
click at [74, 260] on link "Invoices" at bounding box center [122, 260] width 192 height 26
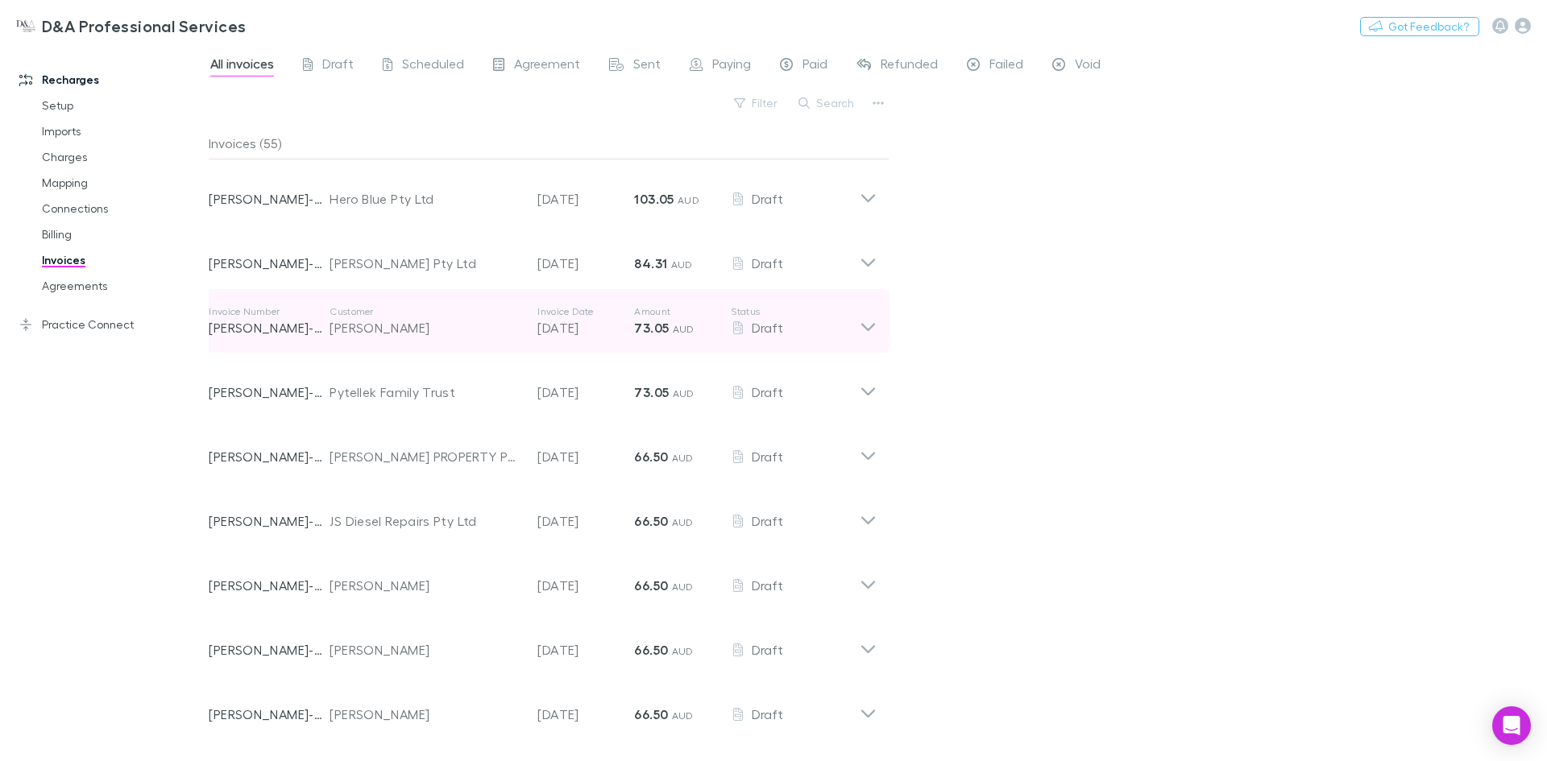
scroll to position [2013, 0]
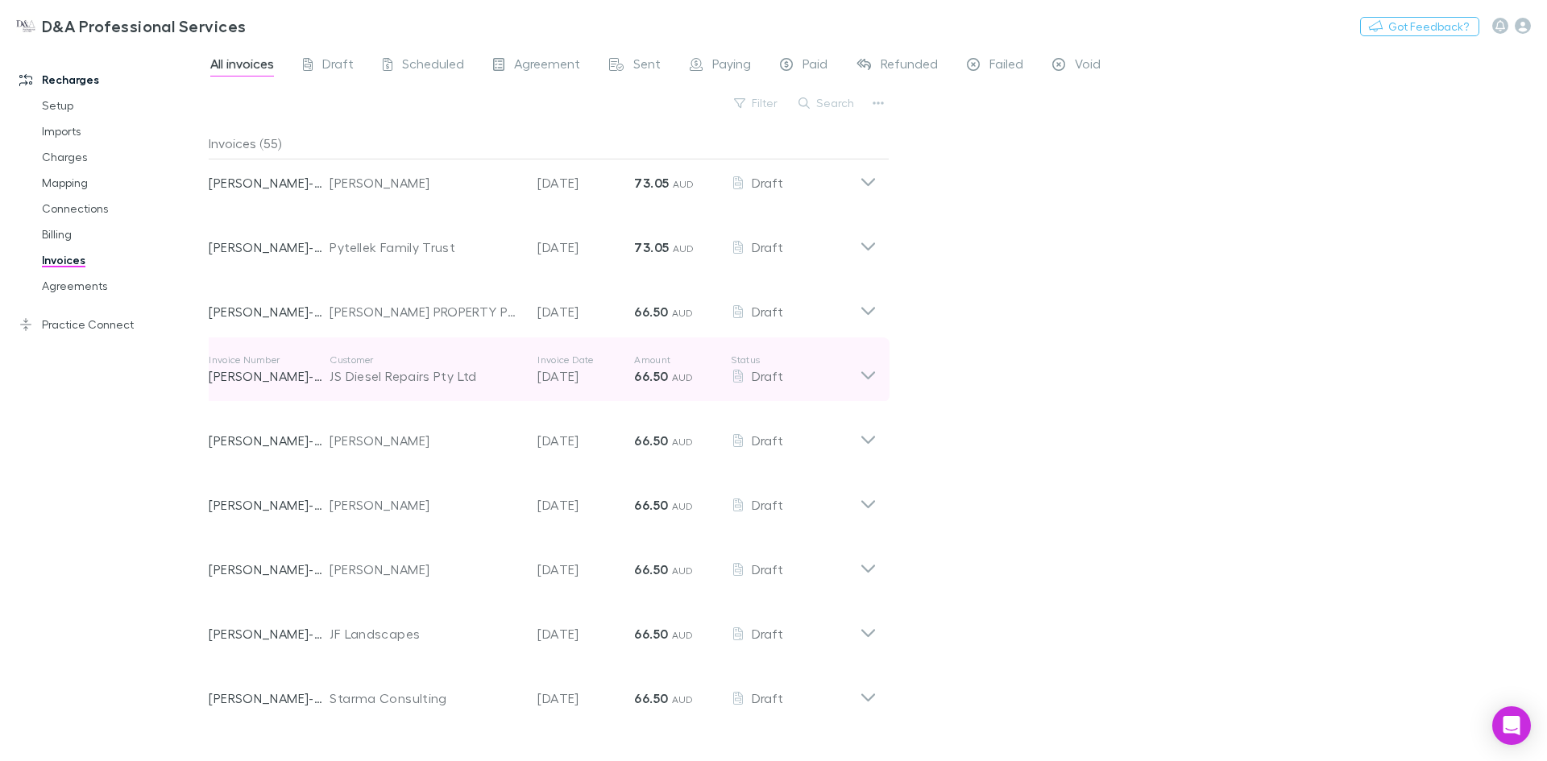
click at [856, 375] on div "Draft" at bounding box center [795, 376] width 129 height 19
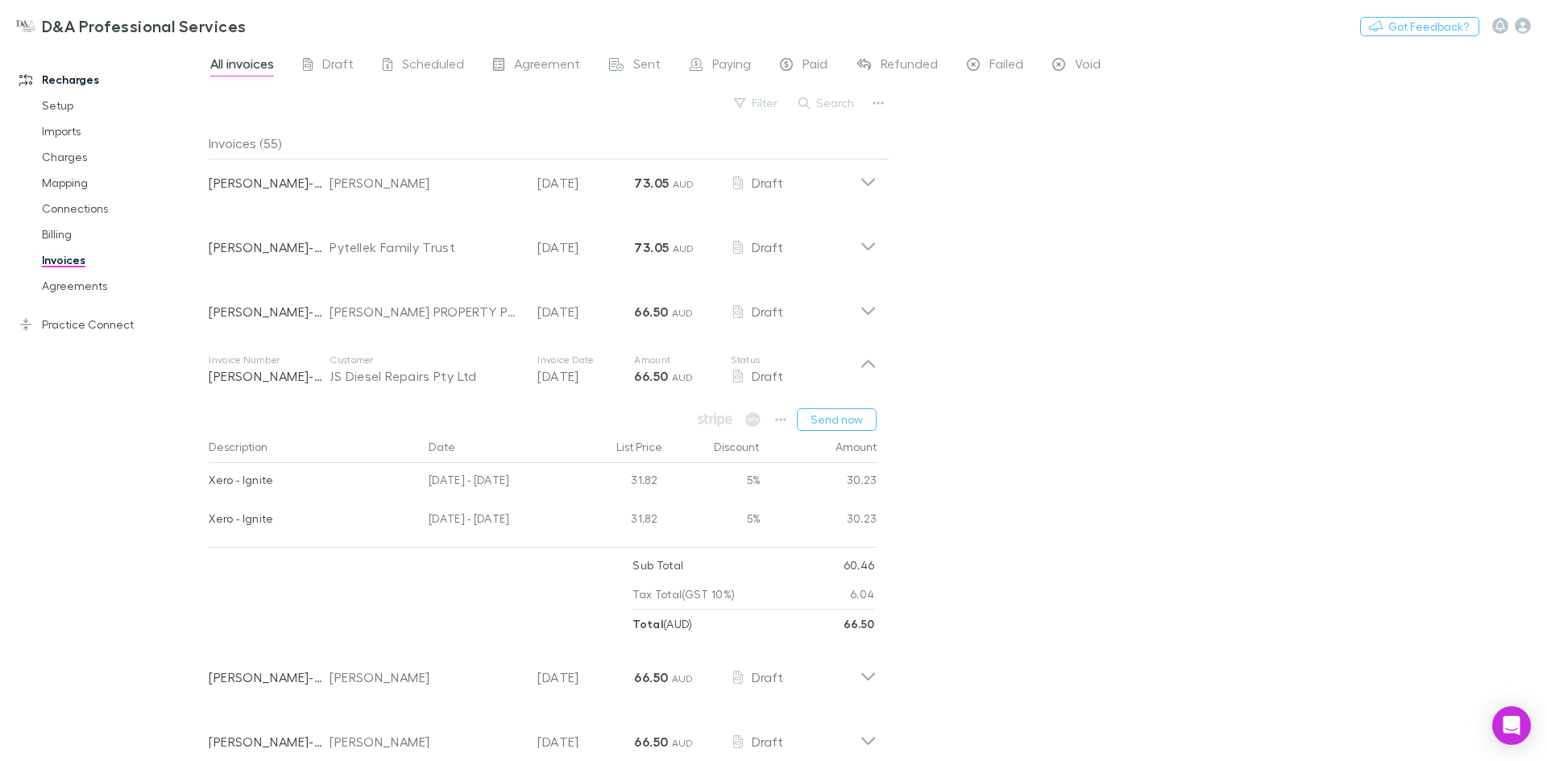
click at [490, 518] on div "[DATE] - [DATE]" at bounding box center [494, 521] width 145 height 39
drag, startPoint x: 538, startPoint y: 521, endPoint x: 442, endPoint y: 524, distance: 95.9
click at [442, 524] on div "[DATE] - [DATE]" at bounding box center [494, 521] width 145 height 39
click at [526, 520] on div "[DATE] - [DATE]" at bounding box center [494, 521] width 145 height 39
click at [562, 528] on div "[DATE] - [DATE]" at bounding box center [494, 521] width 145 height 39
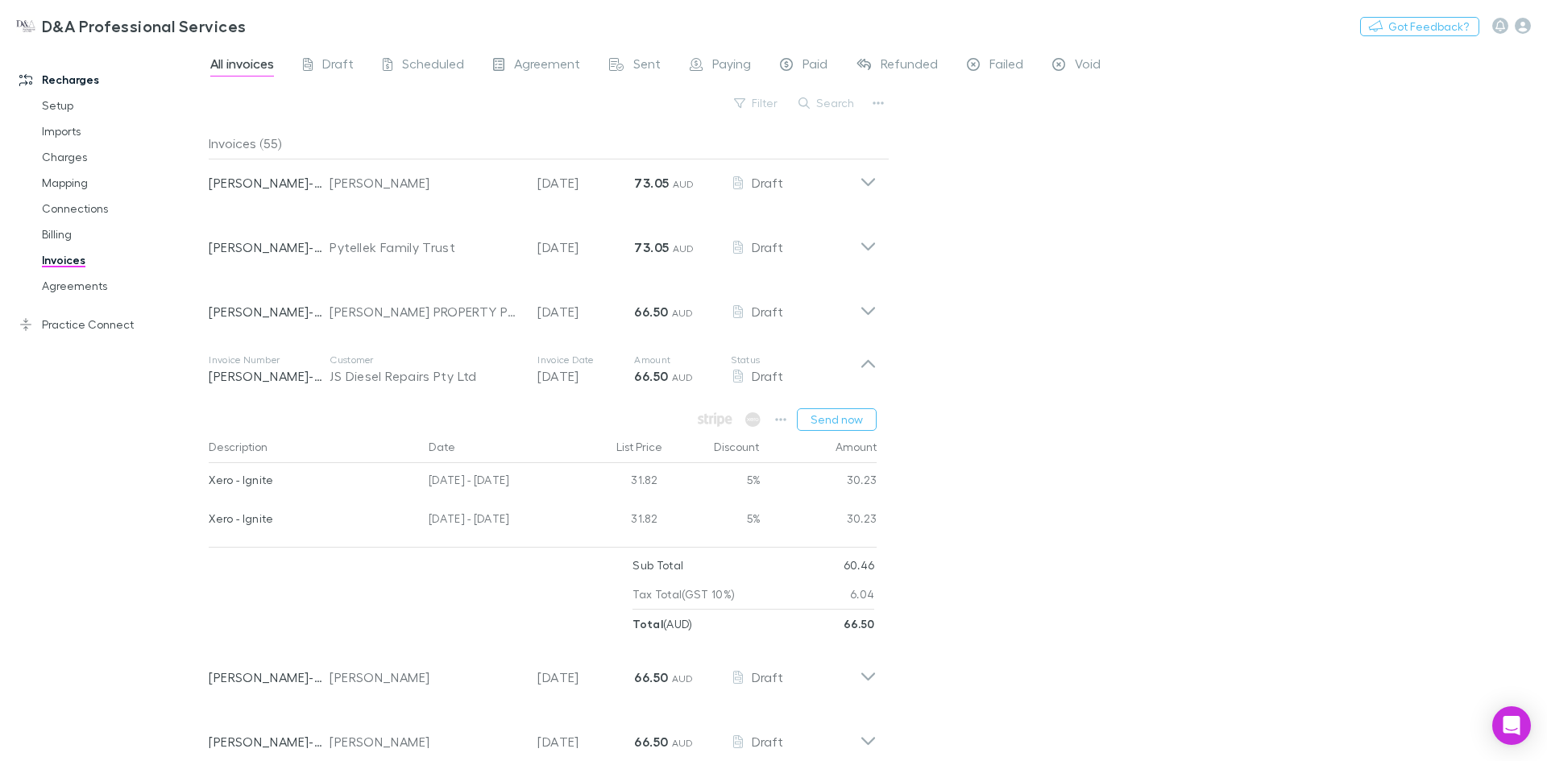
click at [540, 482] on div "[DATE] - [DATE]" at bounding box center [494, 482] width 145 height 39
click at [577, 534] on div "31.82" at bounding box center [615, 521] width 97 height 39
drag, startPoint x: 543, startPoint y: 520, endPoint x: 396, endPoint y: 524, distance: 147.5
click at [396, 524] on div "Xero - Ignite [DATE] - [DATE] 31.82 5% 30.23" at bounding box center [543, 521] width 668 height 39
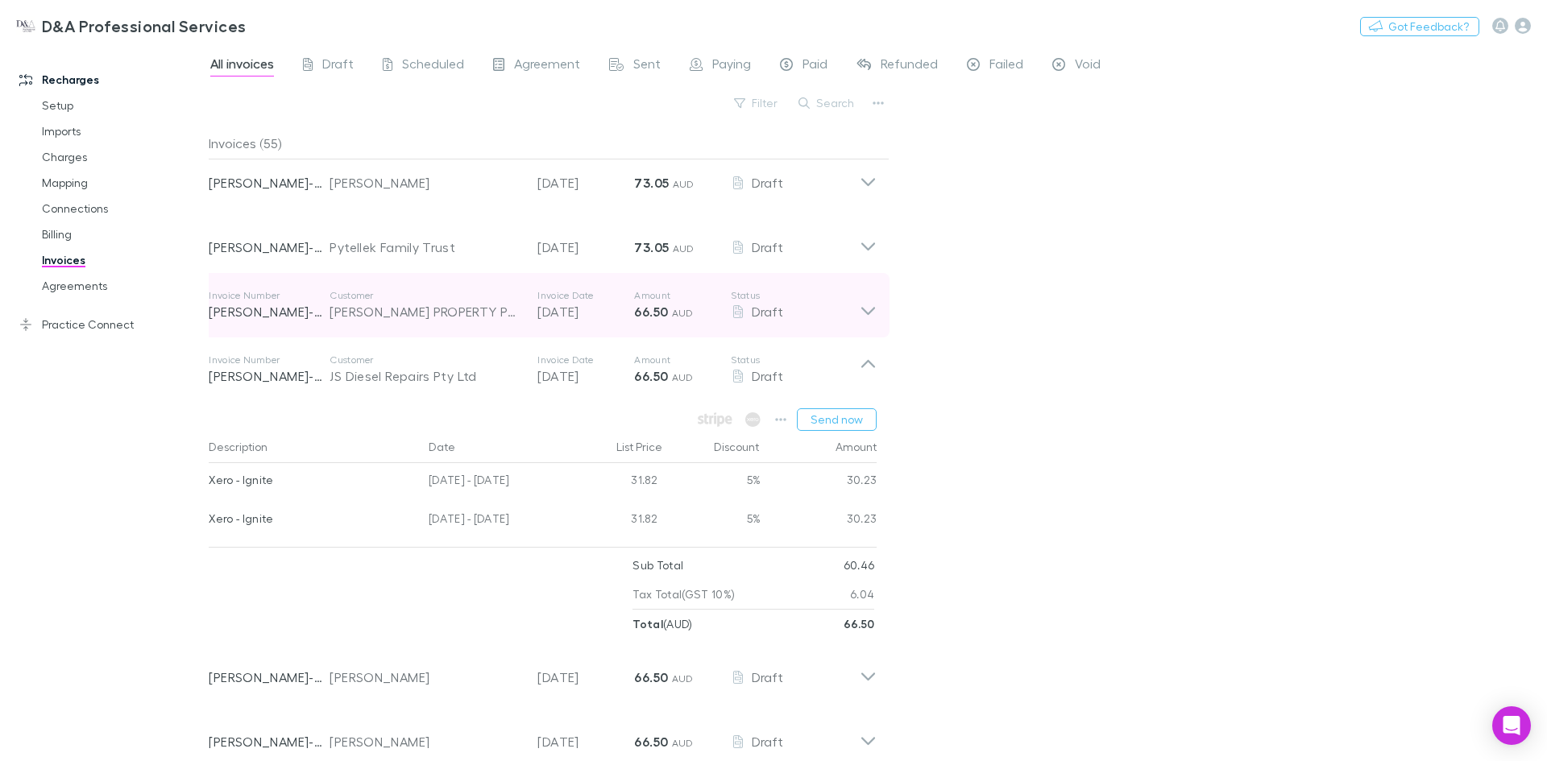
click at [867, 313] on icon at bounding box center [868, 305] width 17 height 32
